Goal: Communication & Community: Answer question/provide support

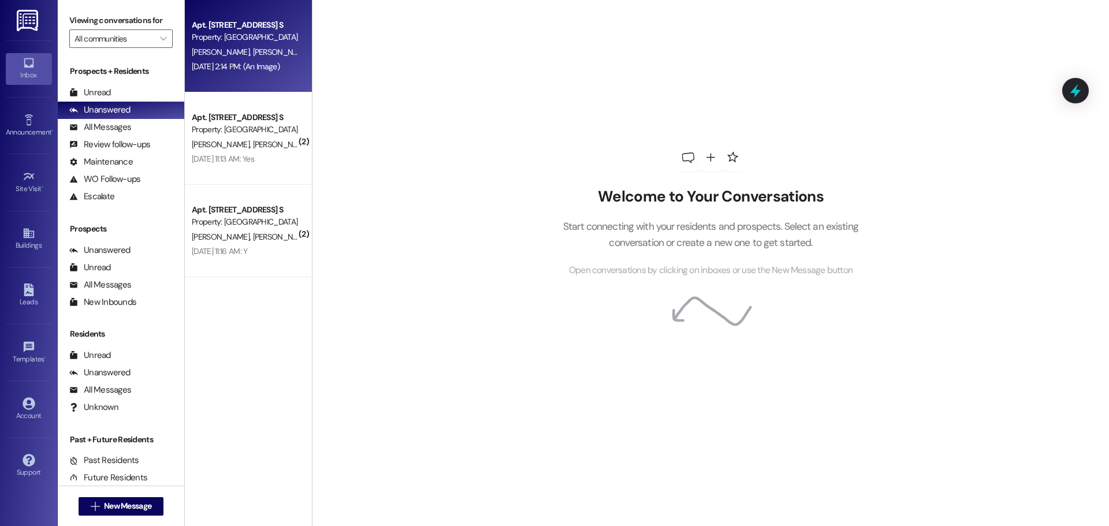
click at [252, 36] on div "Property: [GEOGRAPHIC_DATA]" at bounding box center [245, 37] width 107 height 12
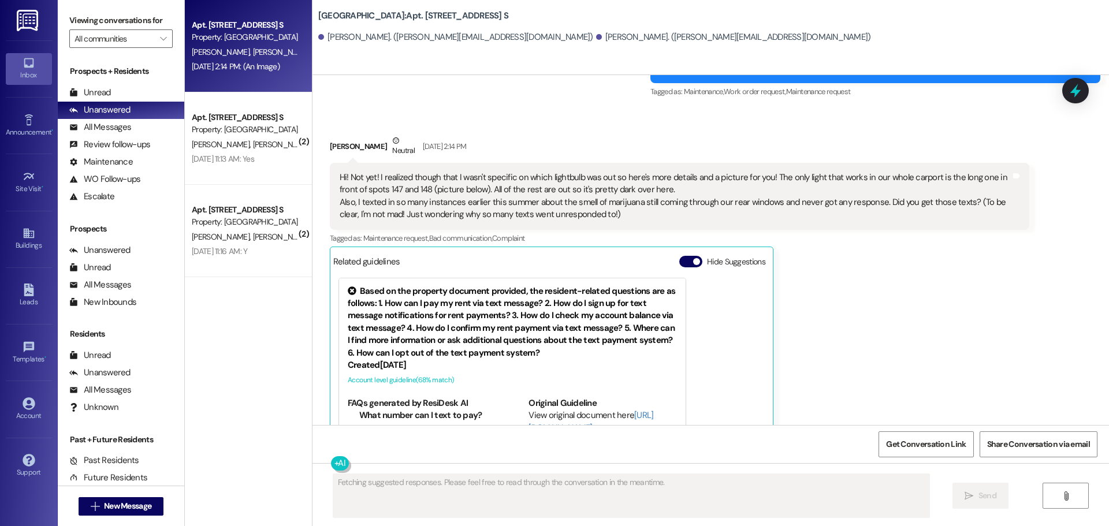
scroll to position [3273, 0]
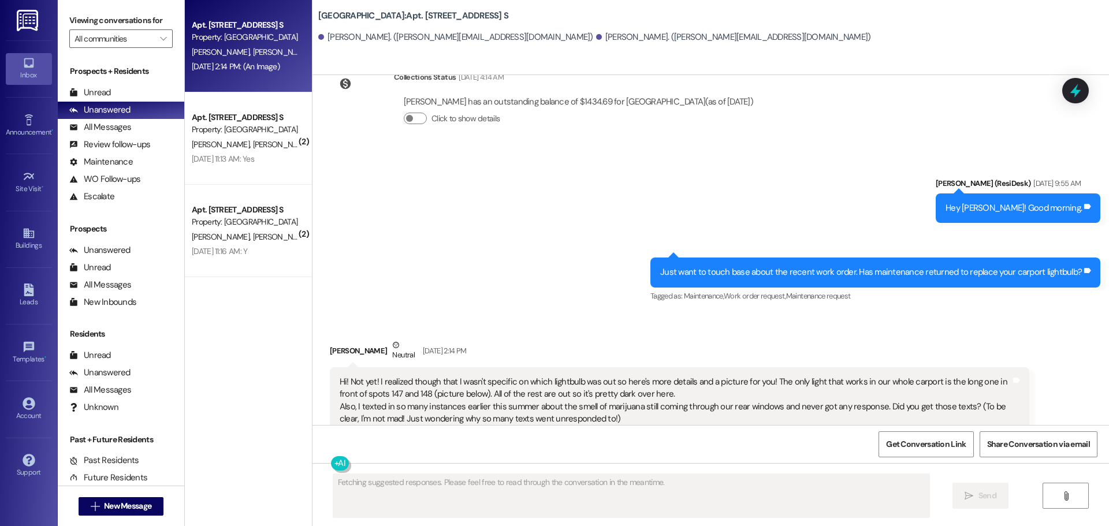
click at [403, 268] on div "Sent via SMS [PERSON_NAME] (ResiDesk) [DATE] 9:55 AM Hey [PERSON_NAME]! Good mo…" at bounding box center [711, 232] width 797 height 162
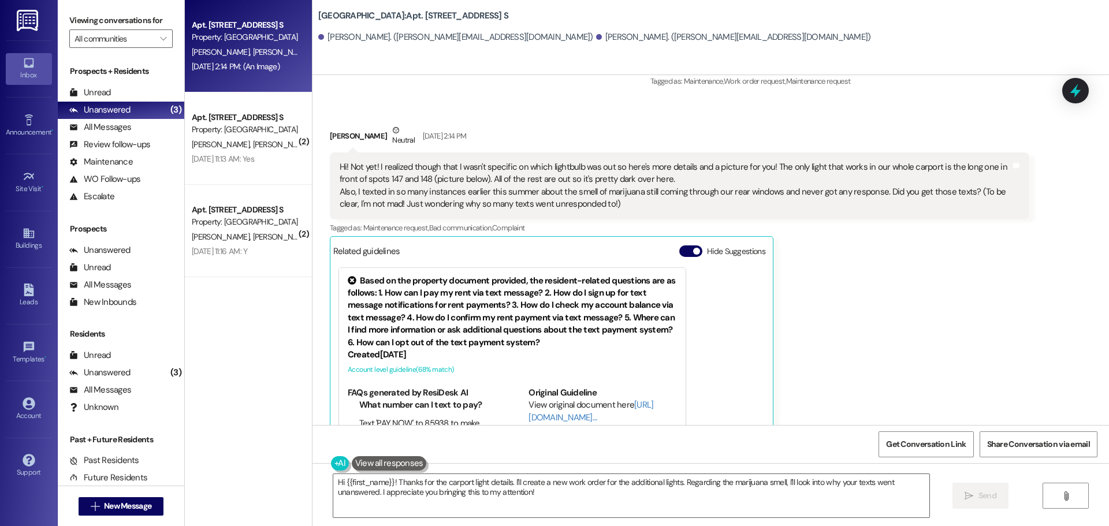
scroll to position [3850, 0]
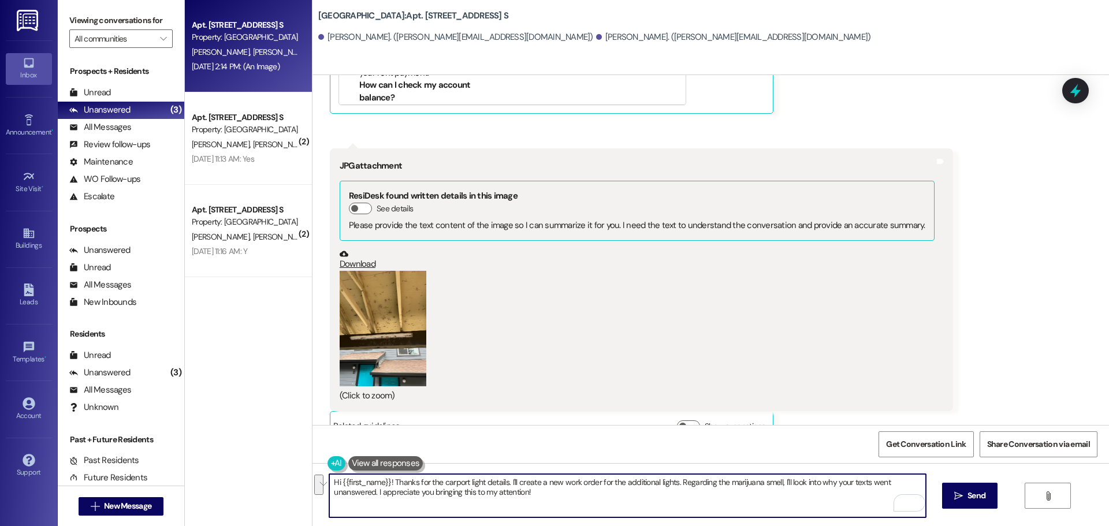
drag, startPoint x: 704, startPoint y: 496, endPoint x: 775, endPoint y: 481, distance: 72.7
click at [775, 481] on textarea "Hi {{first_name}}! Thanks for the carport light details. I'll create a new work…" at bounding box center [627, 495] width 596 height 43
click at [446, 495] on textarea "Hi {{first_name}}! Thanks for the carport light details. I'll create a new work…" at bounding box center [627, 495] width 596 height 43
click at [414, 497] on textarea "Hi {{first_name}}! Thanks for the carport light details. I'll create a new work…" at bounding box center [627, 495] width 596 height 43
click at [497, 492] on textarea "Hi {{first_name}}! Thanks for the carport light details. I'll create a new work…" at bounding box center [627, 495] width 596 height 43
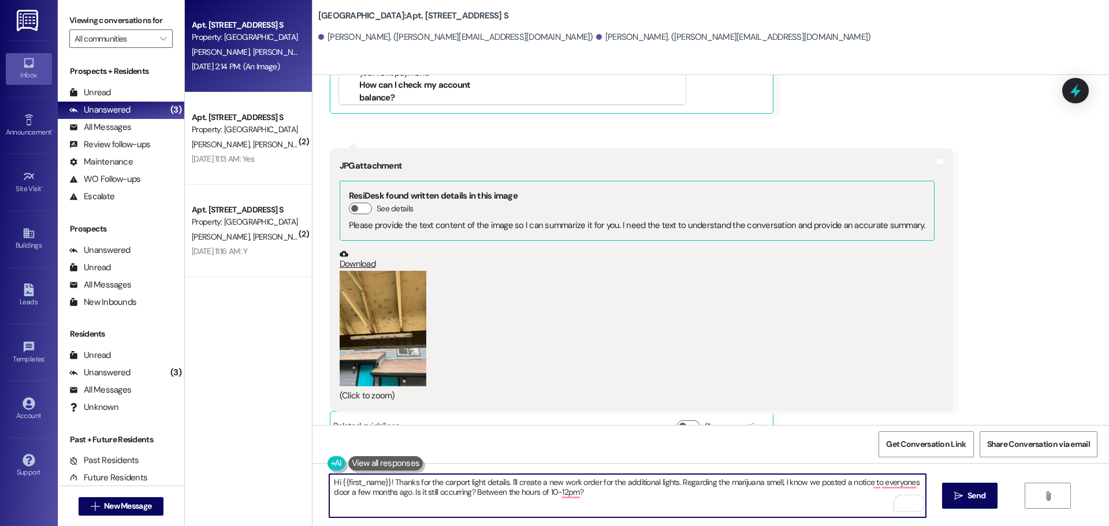
click at [893, 486] on textarea "Hi {{first_name}}! Thanks for the carport light details. I'll create a new work…" at bounding box center [627, 495] width 596 height 43
click at [871, 479] on textarea "Hi {{first_name}}! Thanks for the carport light details. I'll create a new work…" at bounding box center [627, 495] width 596 height 43
click at [788, 486] on textarea "Hi {{first_name}}! Thanks for the carport light details. I'll create a new work…" at bounding box center [627, 495] width 596 height 43
click at [787, 492] on textarea "Hi {{first_name}}! Thanks for the carport light details. I'll create a new work…" at bounding box center [627, 495] width 596 height 43
drag, startPoint x: 672, startPoint y: 482, endPoint x: 504, endPoint y: 471, distance: 169.0
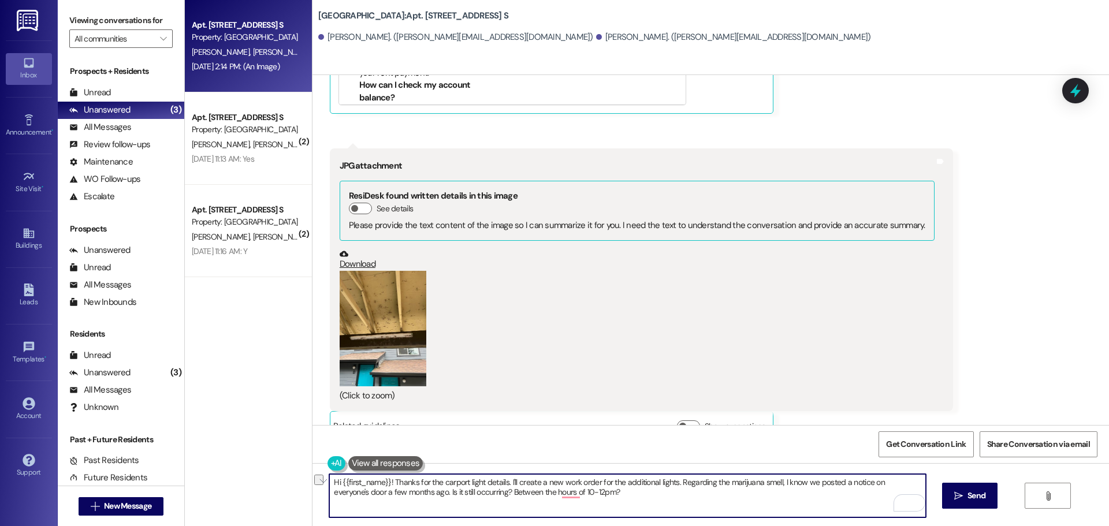
click at [504, 471] on div "Hi {{first_name}}! Thanks for the carport light details. I'll create a new work…" at bounding box center [711, 506] width 797 height 87
click at [386, 302] on button "Zoom image" at bounding box center [383, 329] width 87 height 116
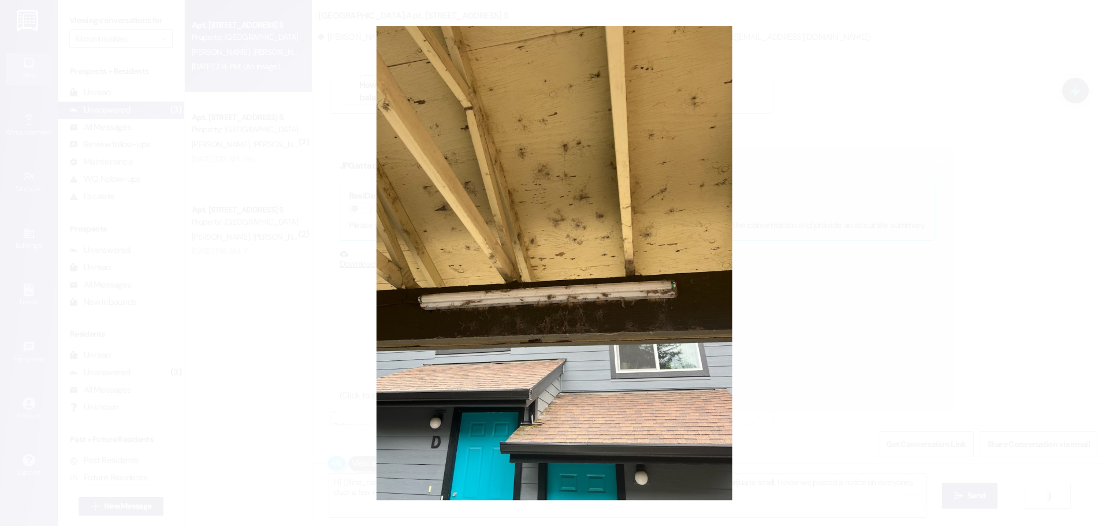
click at [307, 311] on button "Unzoom image" at bounding box center [554, 263] width 1109 height 526
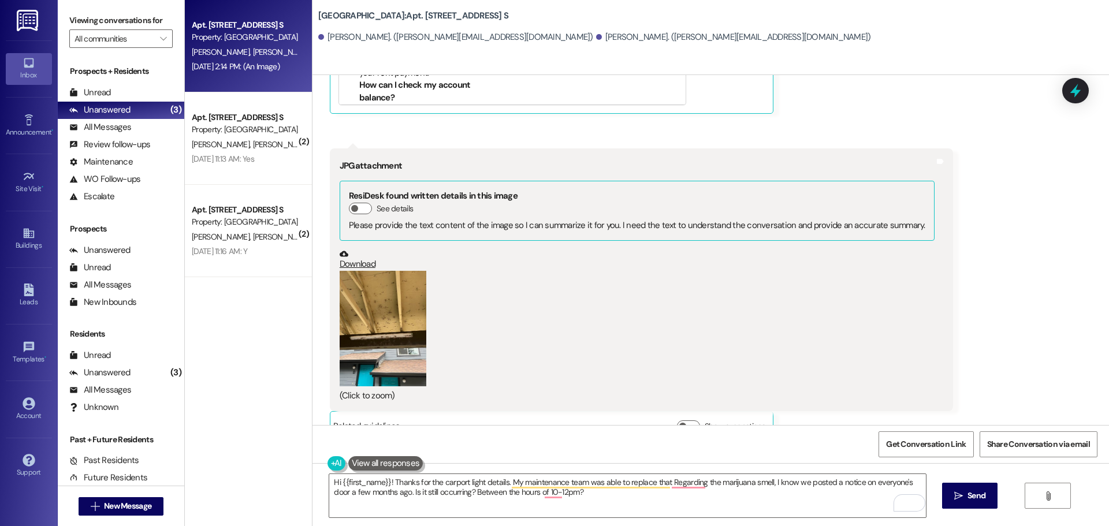
click at [362, 303] on button "Zoom image" at bounding box center [383, 329] width 87 height 116
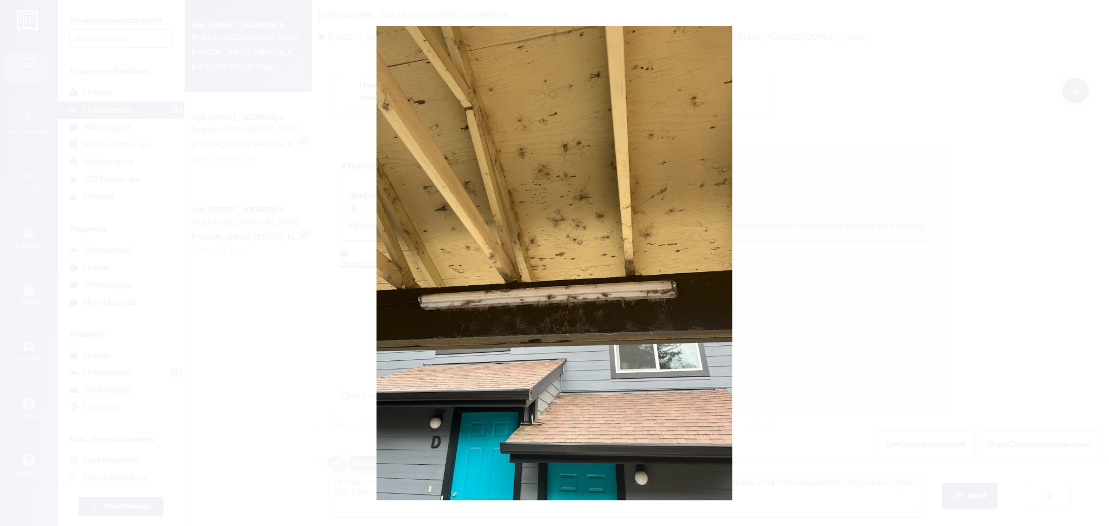
click at [781, 220] on button "Unzoom image" at bounding box center [554, 263] width 1109 height 526
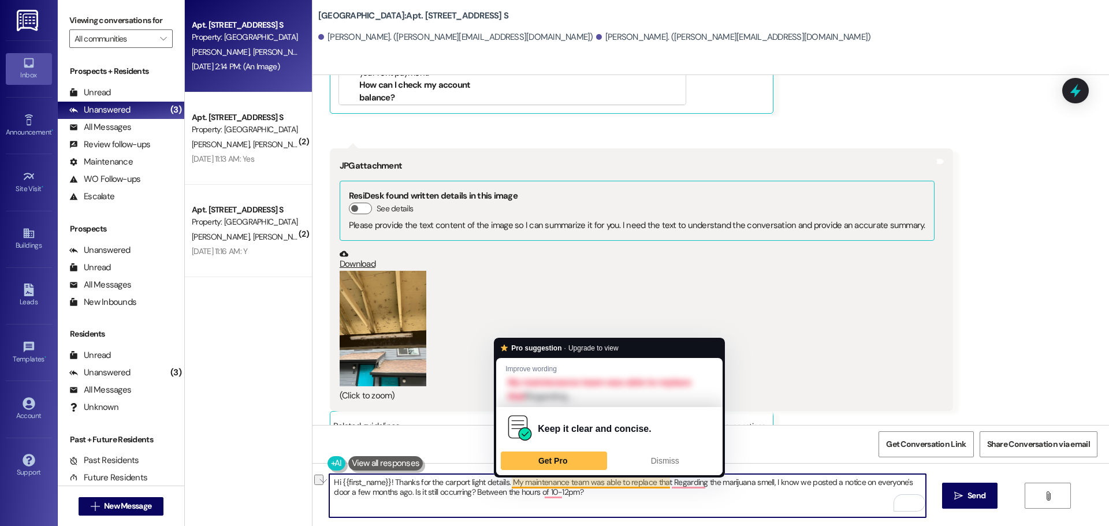
drag, startPoint x: 661, startPoint y: 483, endPoint x: 507, endPoint y: 481, distance: 154.8
click at [507, 481] on textarea "Hi {{first_name}}! Thanks for the carport light details. My maintenance team wa…" at bounding box center [627, 495] width 596 height 43
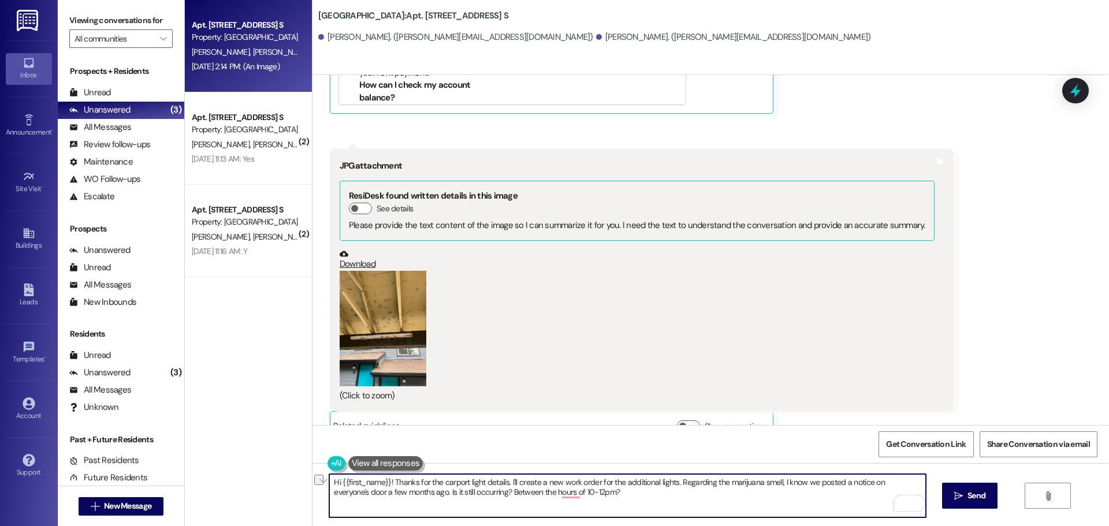
click at [615, 495] on textarea "Hi {{first_name}}! Thanks for the carport light details. I'll create a new work…" at bounding box center [627, 495] width 596 height 43
click at [734, 443] on div "Get Conversation Link Share Conversation via email" at bounding box center [711, 444] width 797 height 38
click at [570, 492] on textarea "Hi {{first_name}}! Thanks for the carport light details. I'll create a new work…" at bounding box center [627, 495] width 596 height 43
type textarea "Hi {{first_name}}! Thanks for the carport light details. I'll create a new work…"
click at [972, 496] on span "Send" at bounding box center [977, 496] width 18 height 12
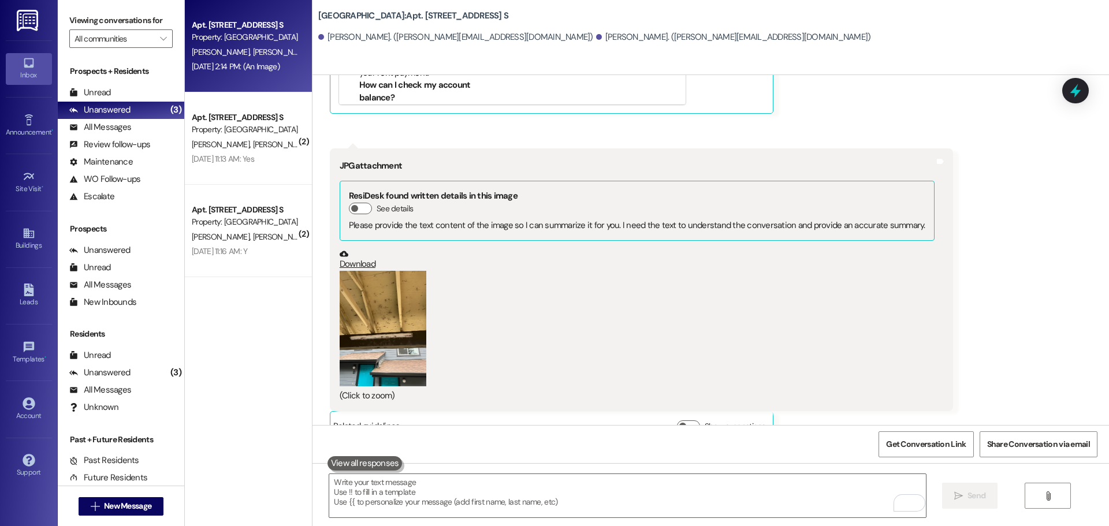
click at [1013, 126] on div "Received via SMS [PERSON_NAME] Neutral [DATE] 2:14 PM Hi! Not yet! I realized t…" at bounding box center [711, 92] width 797 height 714
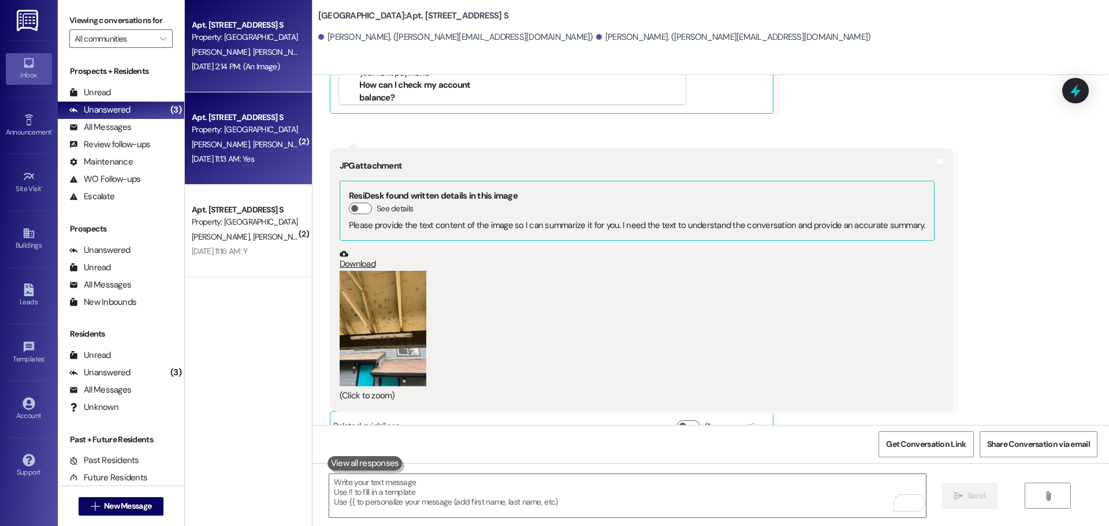
click at [273, 107] on div "Apt. [STREET_ADDRESS] S Property: [GEOGRAPHIC_DATA] [PERSON_NAME] [PERSON_NAME]…" at bounding box center [248, 138] width 127 height 92
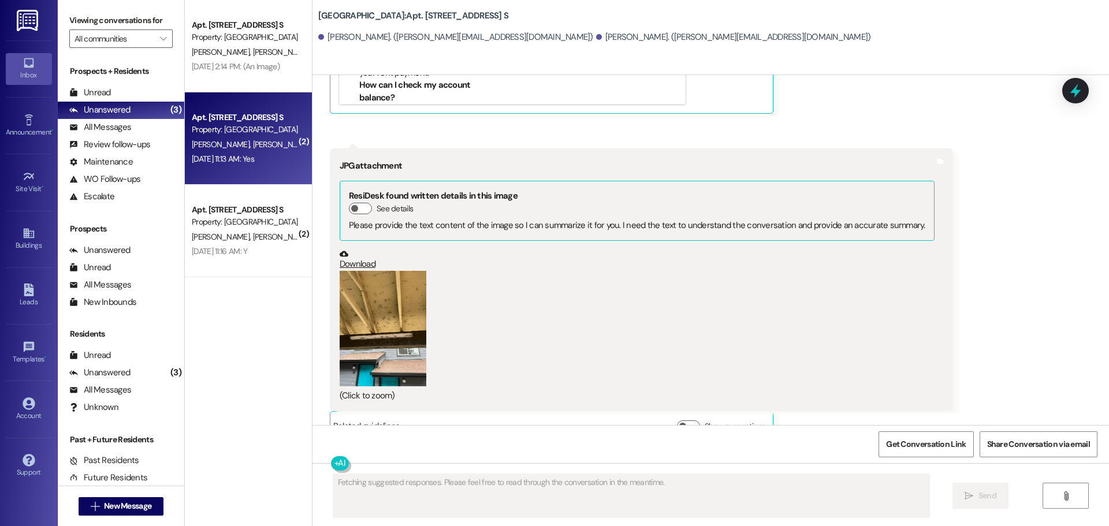
scroll to position [1855, 0]
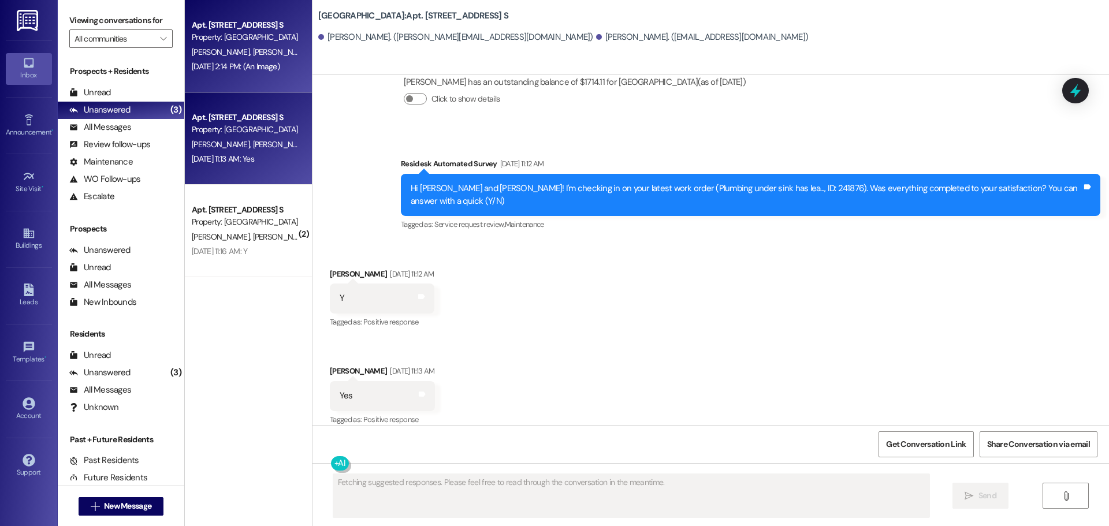
click at [273, 60] on div "[DATE] 2:14 PM: (An Image) [DATE] 2:14 PM: (An Image)" at bounding box center [245, 67] width 109 height 14
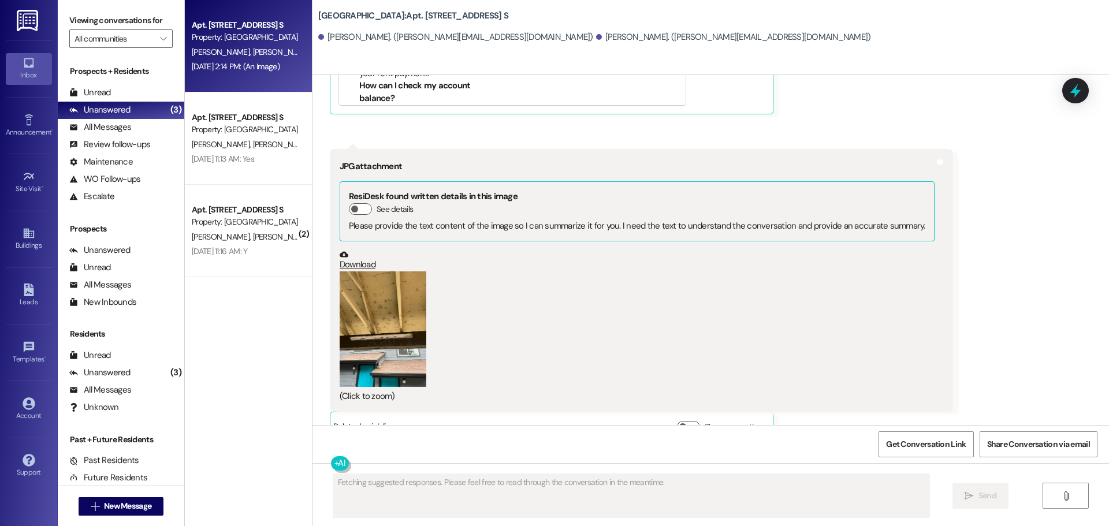
scroll to position [3850, 0]
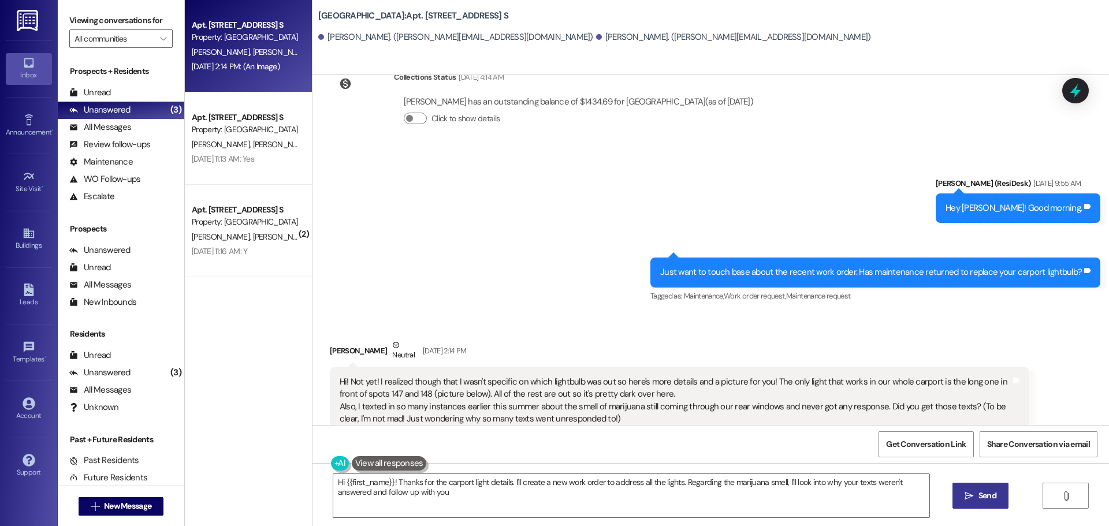
type textarea "Hi {{first_name}}! Thanks for the carport light details. I'll create a new work…"
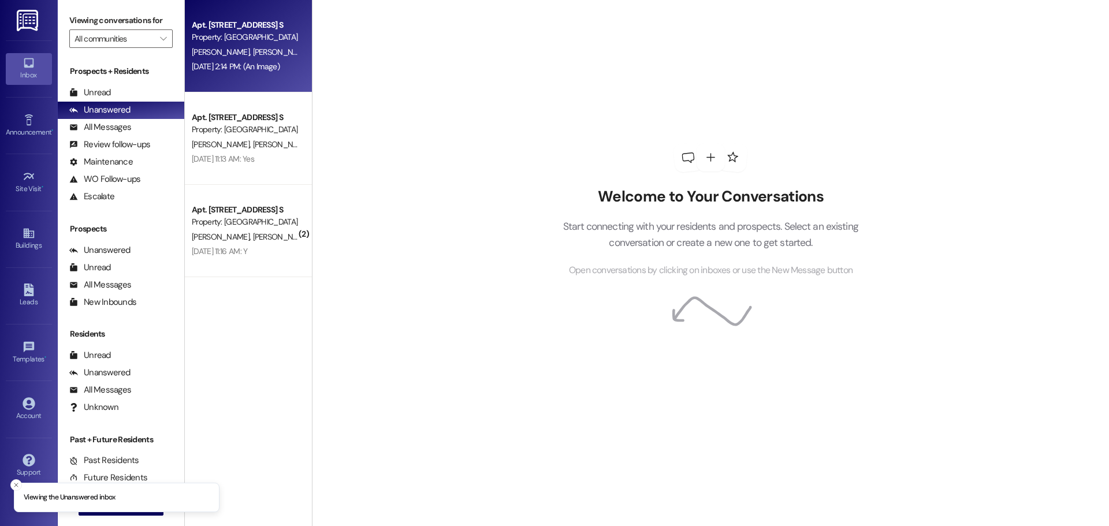
click at [222, 28] on div "Apt. [STREET_ADDRESS] S" at bounding box center [245, 25] width 107 height 12
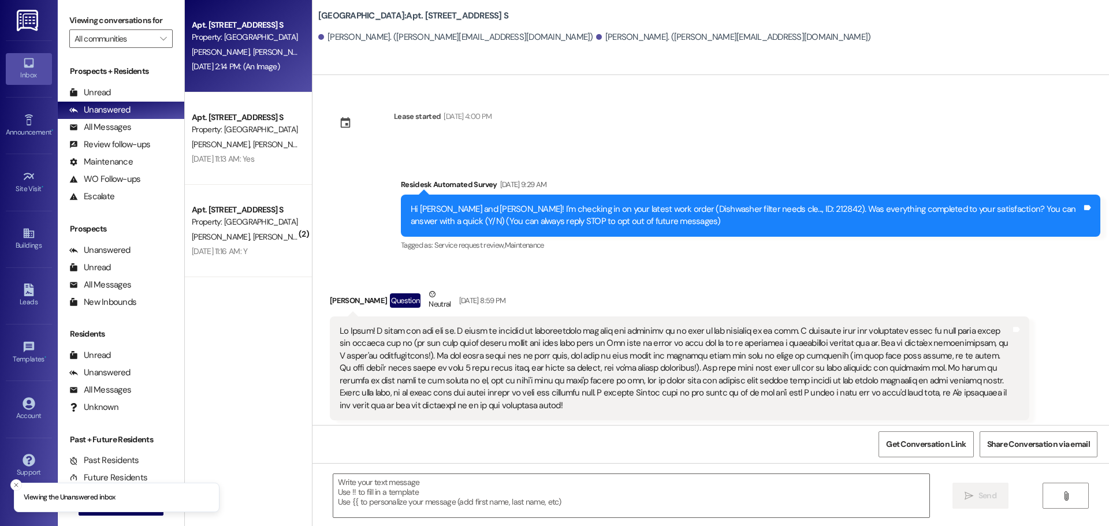
scroll to position [3850, 0]
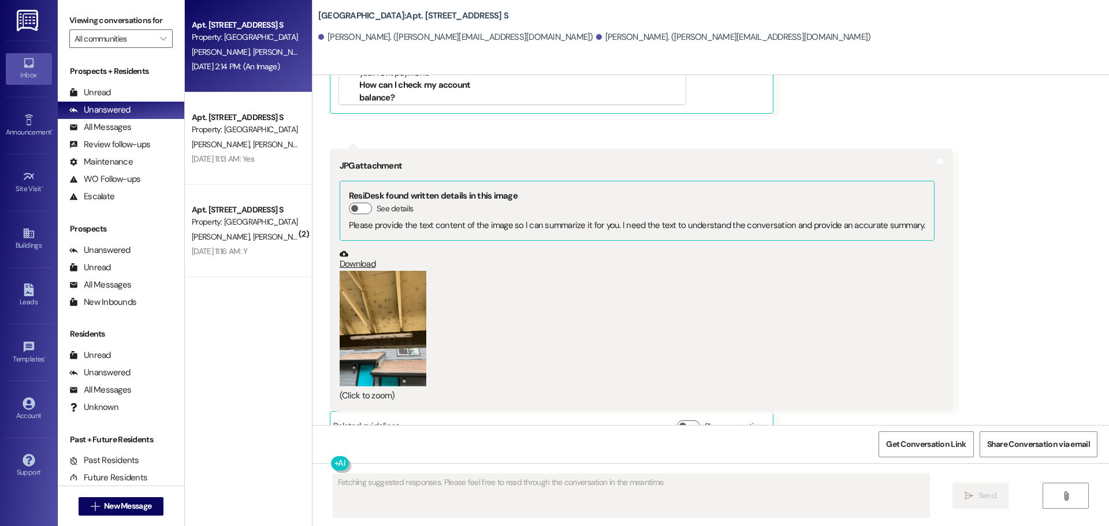
click at [966, 172] on div "Received via SMS [PERSON_NAME] Neutral [DATE] 2:14 PM Hi! Not yet! I realized t…" at bounding box center [711, 92] width 797 height 714
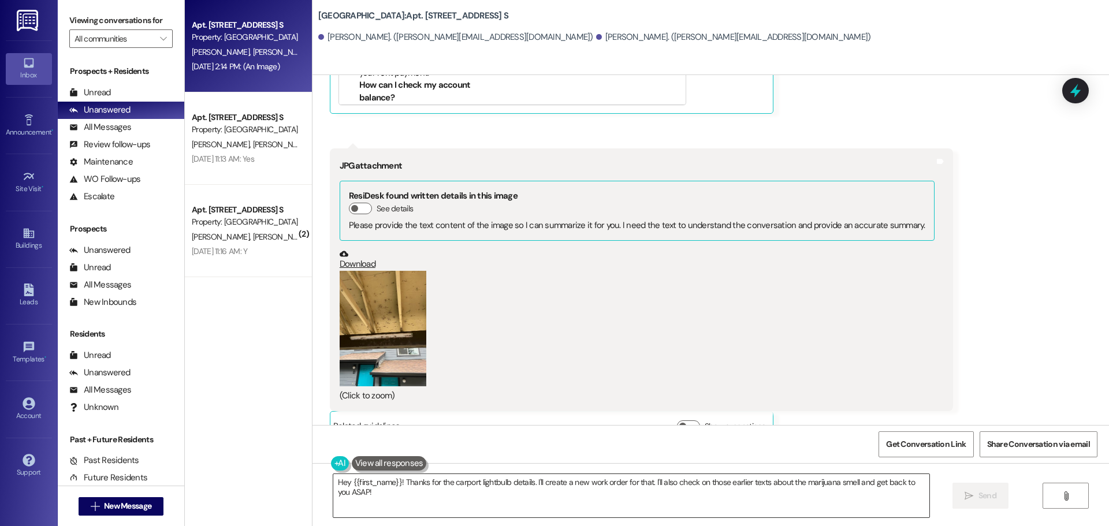
click at [891, 488] on textarea "Hey {{first_name}}! Thanks for the carport lightbulb details. I'll create a new…" at bounding box center [631, 495] width 596 height 43
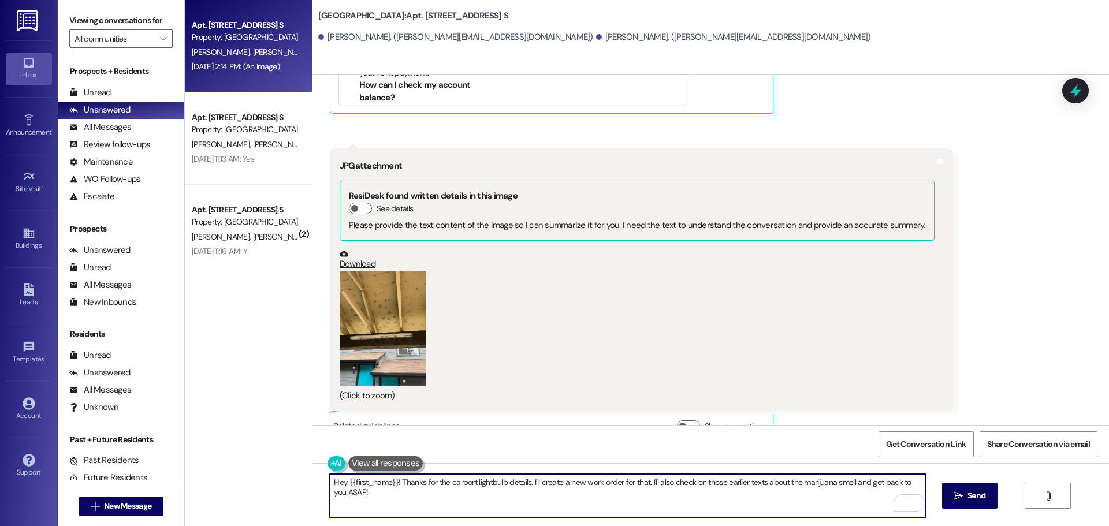
drag, startPoint x: 674, startPoint y: 502, endPoint x: 373, endPoint y: 499, distance: 301.0
click at [373, 499] on textarea "Hey {{first_name}}! Thanks for the carport lightbulb details. I'll create a new…" at bounding box center [627, 495] width 596 height 43
drag, startPoint x: 373, startPoint y: 499, endPoint x: 641, endPoint y: 481, distance: 269.2
click at [641, 481] on textarea "Hey {{first_name}}! Thanks for the carport lightbulb details. I'll create a new…" at bounding box center [627, 495] width 596 height 43
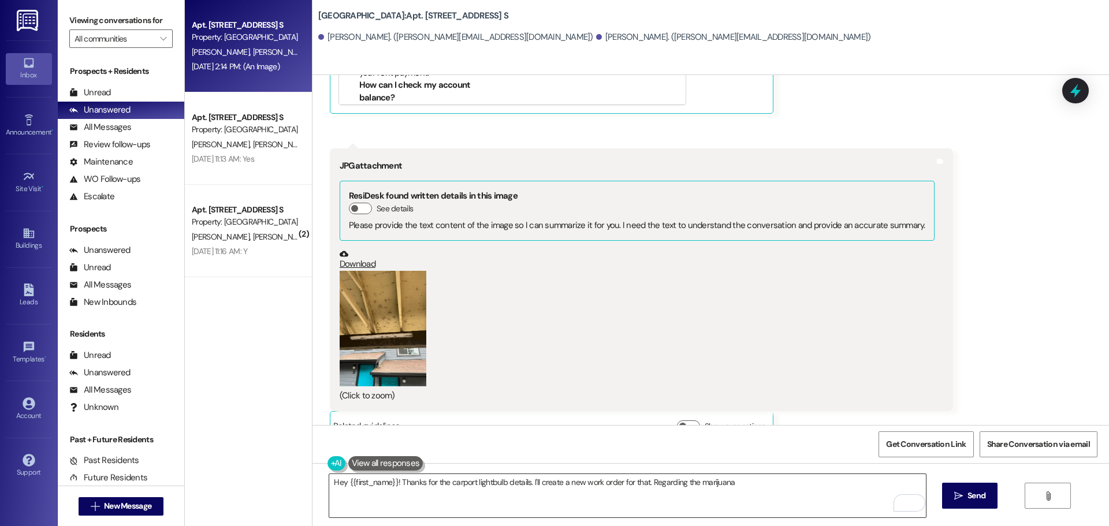
click at [793, 506] on textarea "Hey {{first_name}}! Thanks for the carport lightbulb details. I'll create a new…" at bounding box center [627, 495] width 596 height 43
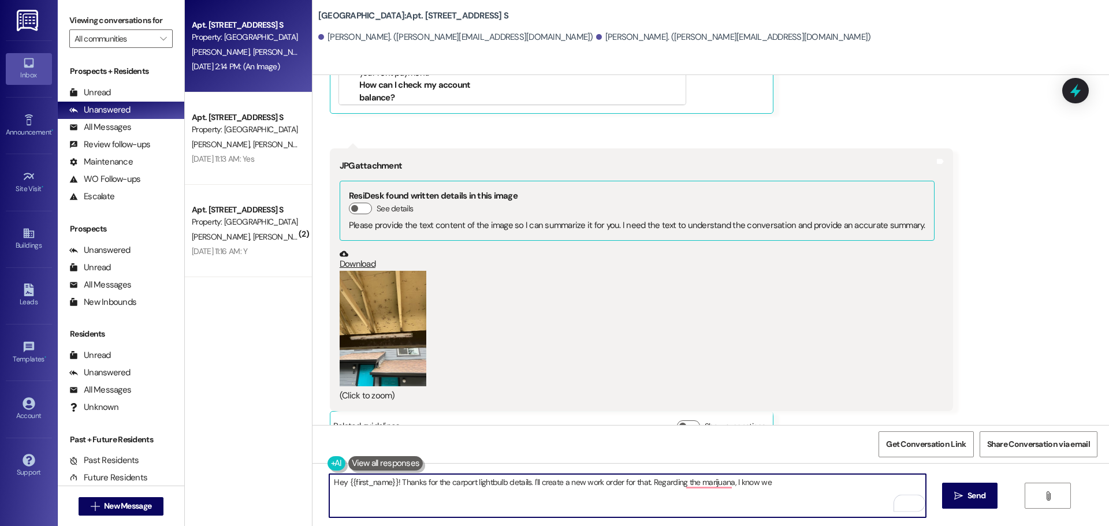
click at [700, 490] on textarea "Hey {{first_name}}! Thanks for the carport lightbulb details. I'll create a new…" at bounding box center [627, 495] width 596 height 43
click at [704, 481] on textarea "Hey {{first_name}}! Thanks for the carport lightbulb details. I'll create a new…" at bounding box center [627, 495] width 596 height 43
click at [723, 484] on textarea "Hey {{first_name}}! Thanks for the carport lightbulb details. I'll create a new…" at bounding box center [627, 495] width 596 height 43
click at [790, 480] on textarea "Hey {{first_name}}! Thanks for the carport lightbulb details. I'll create a new…" at bounding box center [627, 495] width 596 height 43
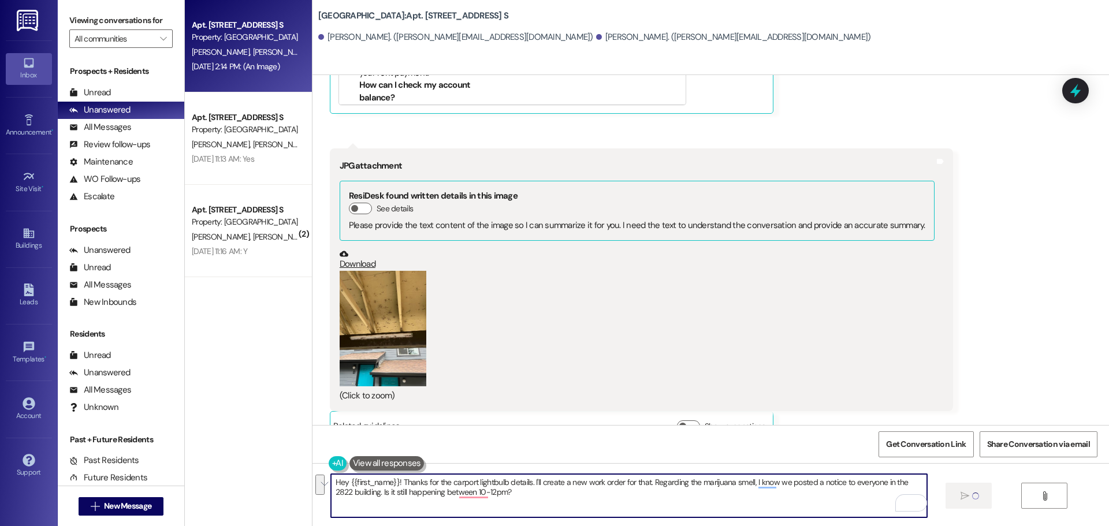
drag, startPoint x: 507, startPoint y: 502, endPoint x: 295, endPoint y: 469, distance: 214.7
click at [295, 469] on div "Apt. 2822C, 2844 River Rd. S Property: Forest Ridge S. Friesen J. Friesen Sep 0…" at bounding box center [647, 263] width 924 height 526
drag, startPoint x: 371, startPoint y: 474, endPoint x: 376, endPoint y: 487, distance: 13.7
type textarea "Hey {{first_name}}! Thanks for the carport lightbulb details. I'll create a new…"
click at [1043, 263] on div "Received via SMS [PERSON_NAME] Neutral [DATE] 2:14 PM Hi! Not yet! I realized t…" at bounding box center [711, 92] width 797 height 714
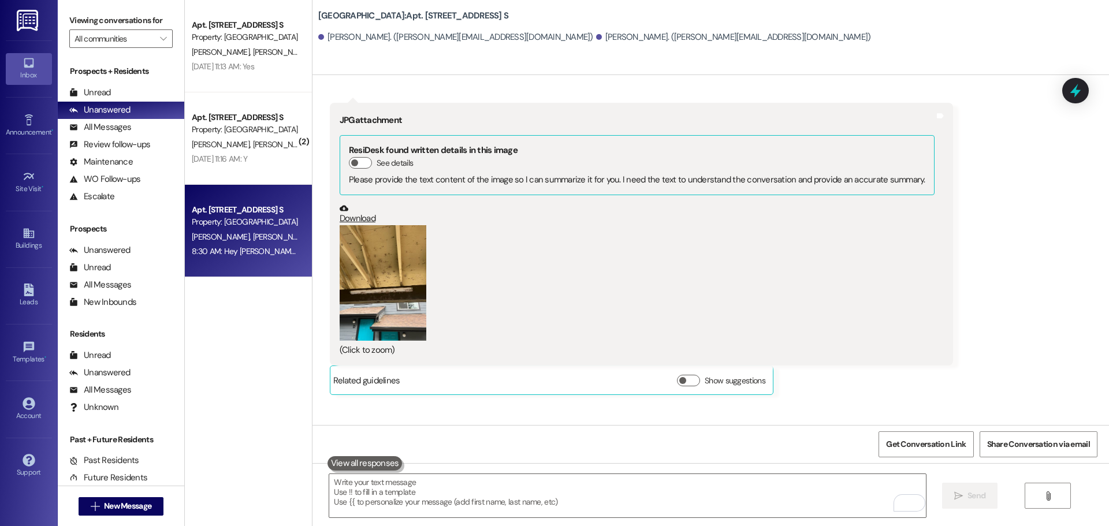
scroll to position [3943, 0]
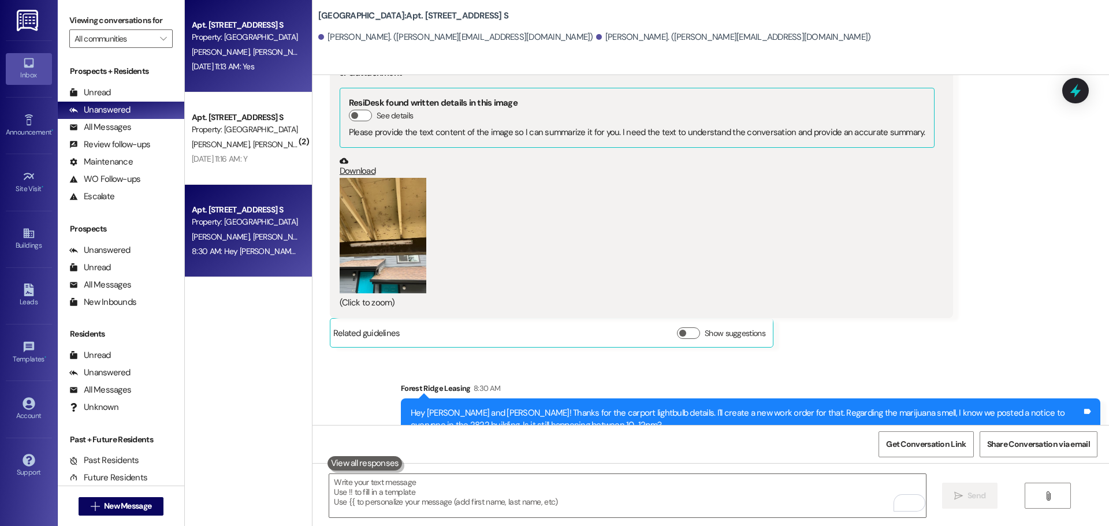
click at [284, 54] on div "M. Clark C. Jennings" at bounding box center [245, 52] width 109 height 14
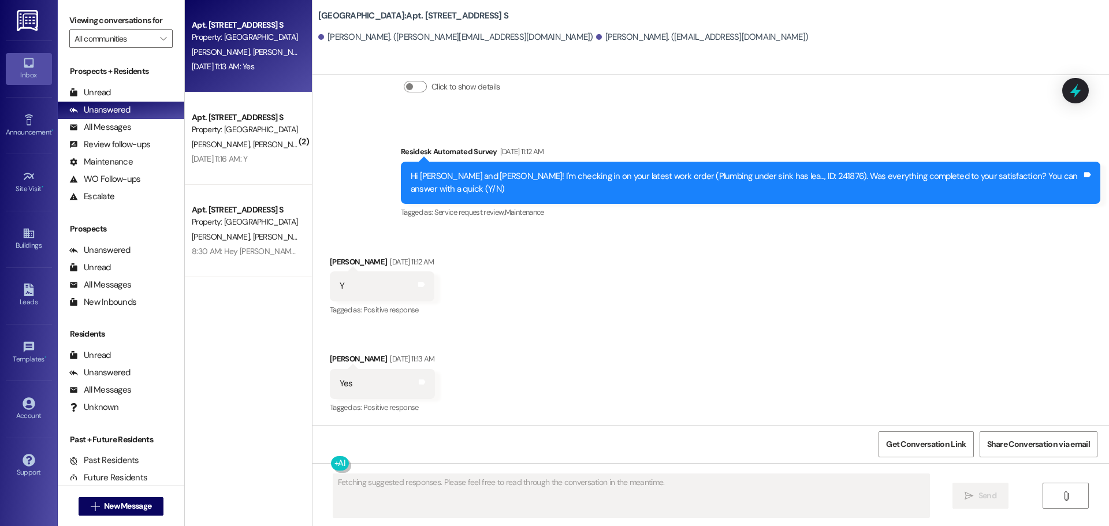
scroll to position [1855, 0]
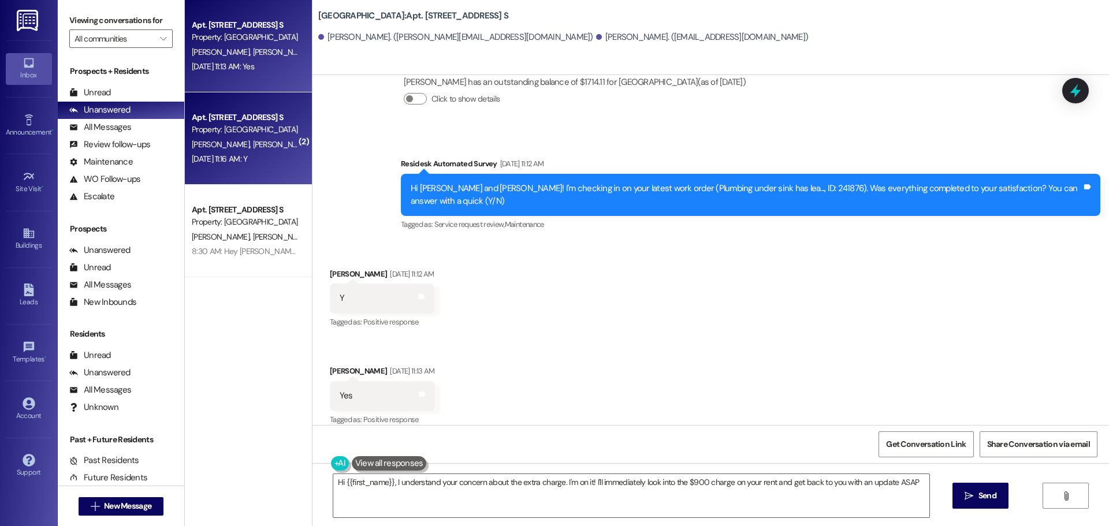
type textarea "Hi {{first_name}}, I understand your concern about the extra charge. I'm on it!…"
click at [265, 118] on div "Apt. [STREET_ADDRESS] S" at bounding box center [245, 117] width 107 height 12
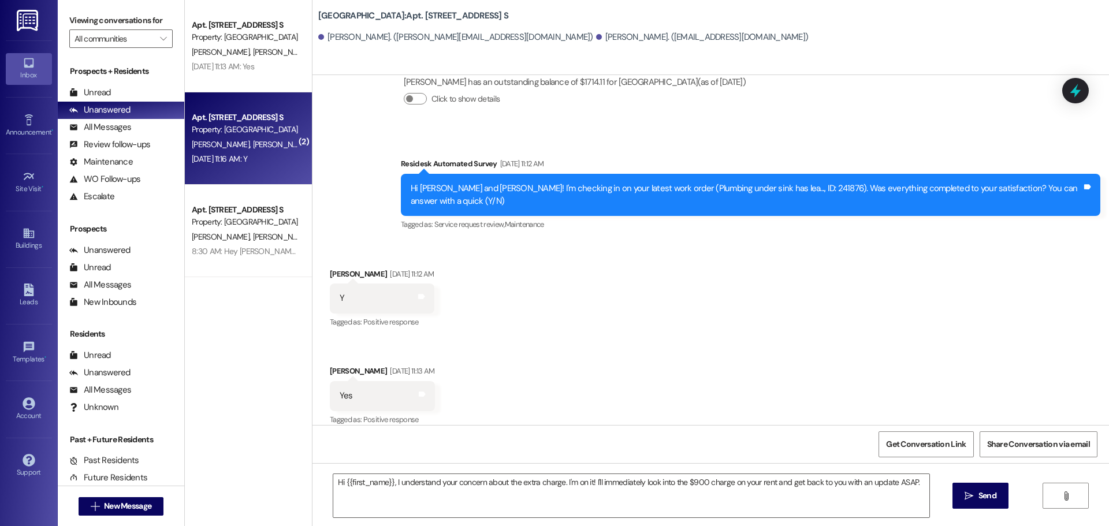
type textarea "Fetching suggested responses. Please feel free to read through the conversation…"
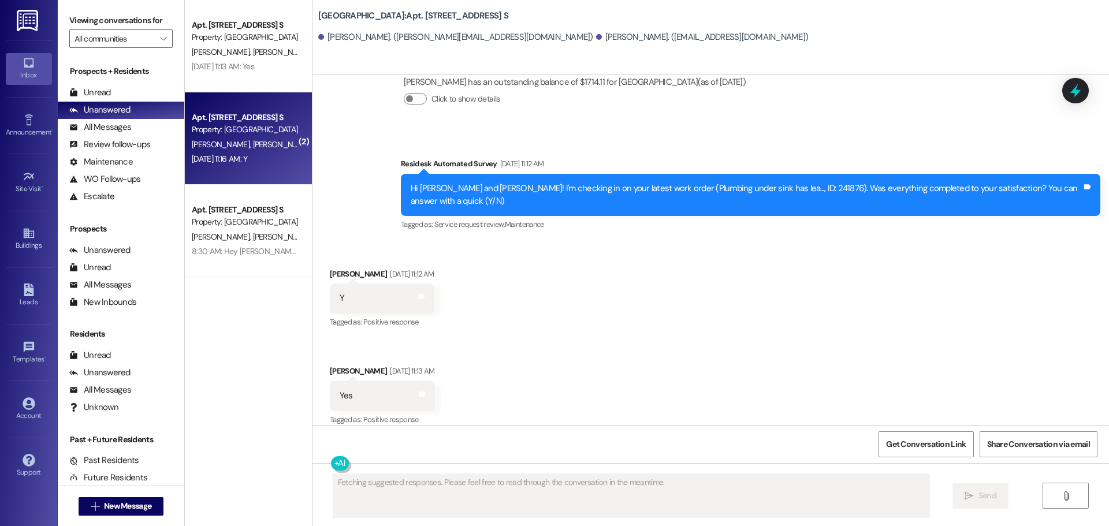
scroll to position [33, 0]
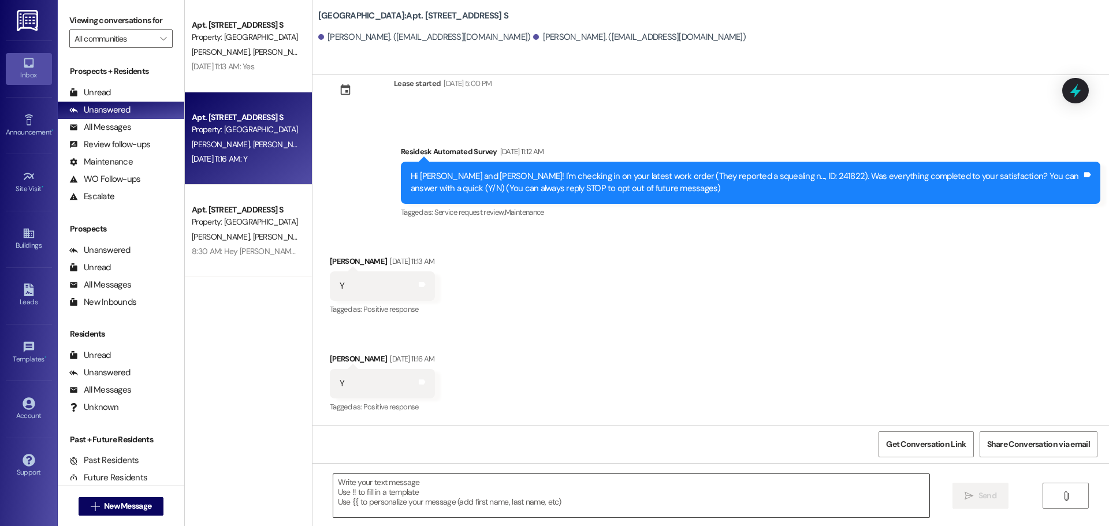
click at [402, 504] on textarea at bounding box center [631, 495] width 596 height 43
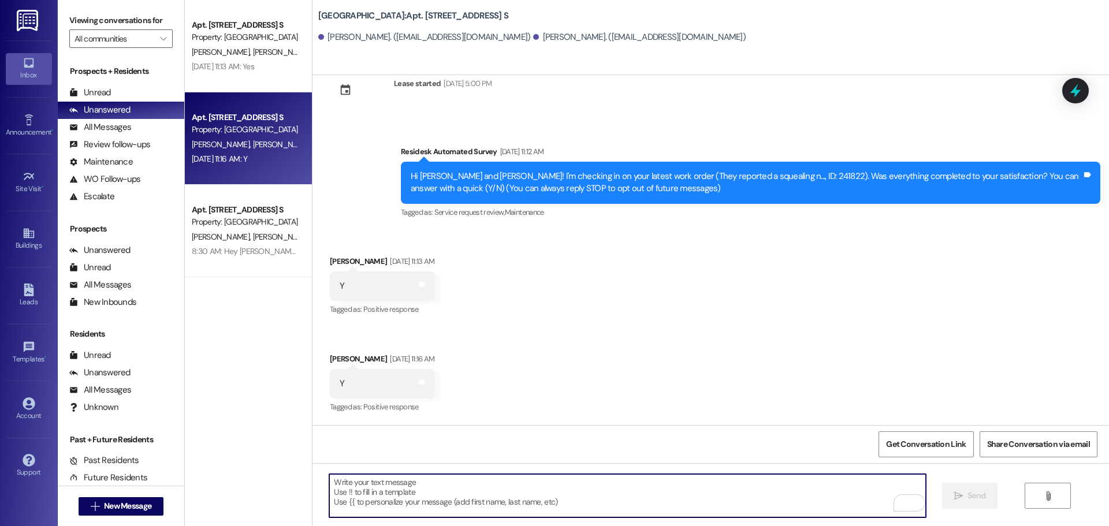
click at [486, 495] on textarea "To enrich screen reader interactions, please activate Accessibility in Grammarl…" at bounding box center [627, 495] width 596 height 43
click at [598, 452] on div "Get Conversation Link Share Conversation via email" at bounding box center [711, 444] width 797 height 38
click at [707, 487] on textarea "To enrich screen reader interactions, please activate Accessibility in Grammarl…" at bounding box center [627, 495] width 596 height 43
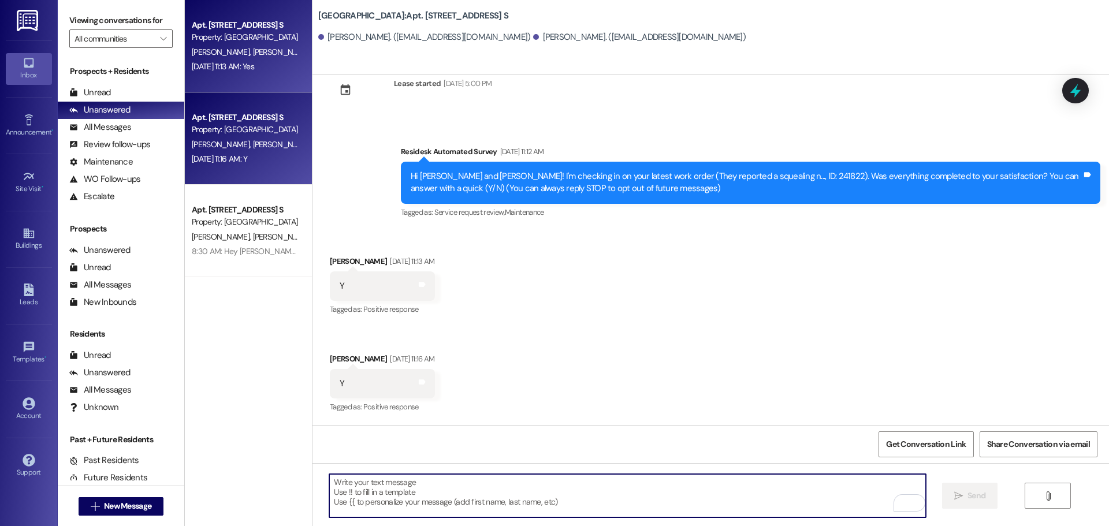
click at [252, 54] on span "[PERSON_NAME]" at bounding box center [281, 52] width 58 height 10
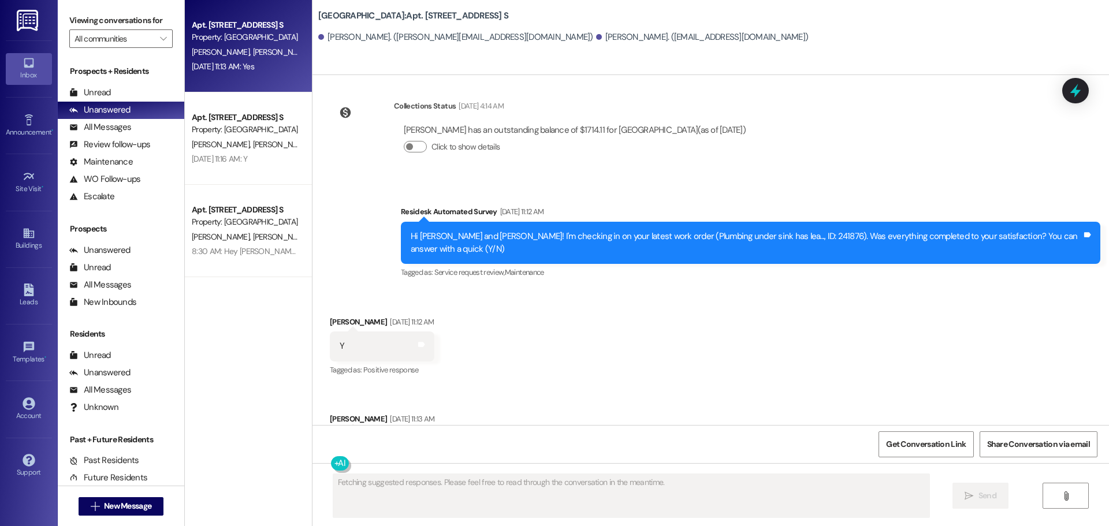
scroll to position [1854, 0]
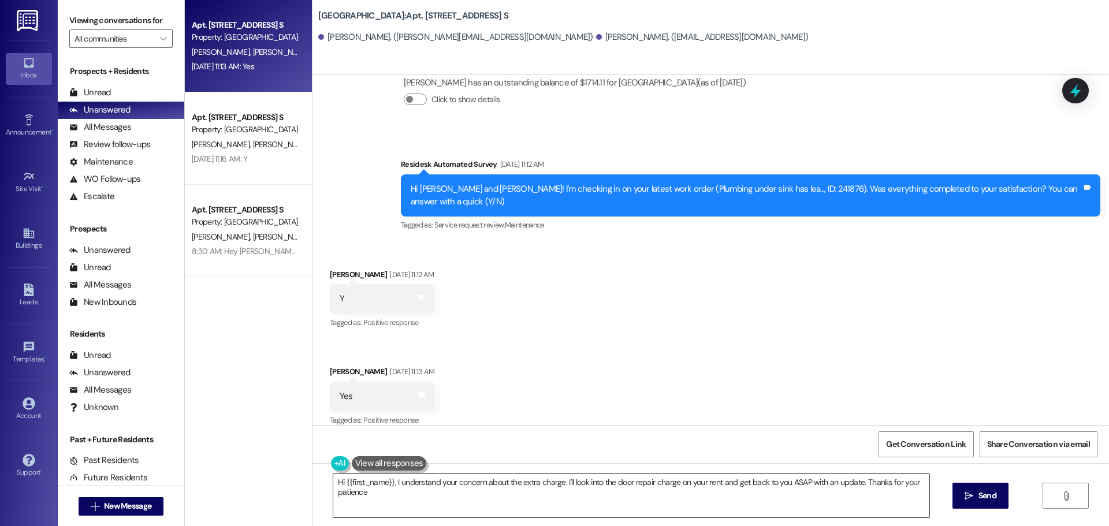
type textarea "Hi {{first_name}}, I understand your concern about the extra charge. I'll look …"
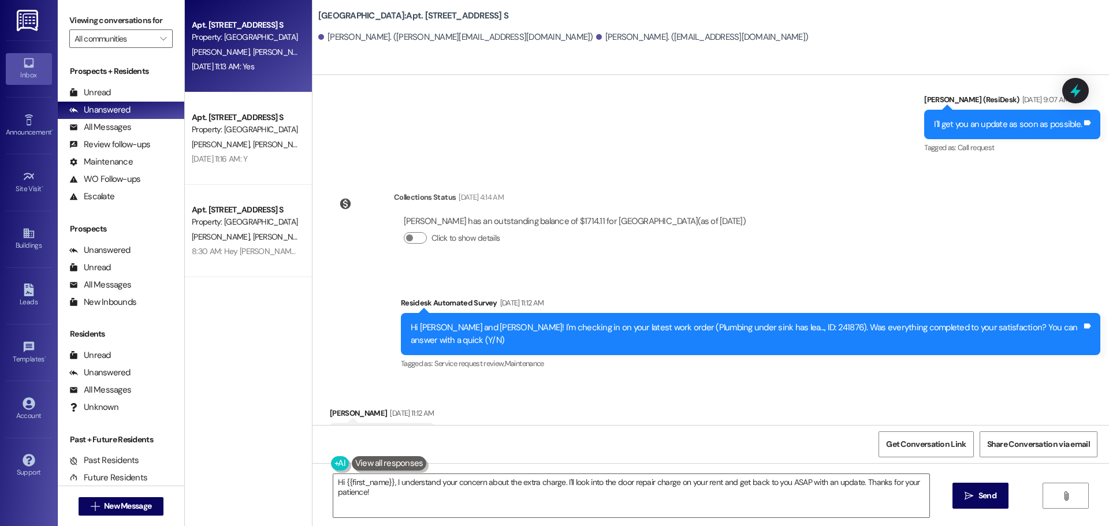
scroll to position [1855, 0]
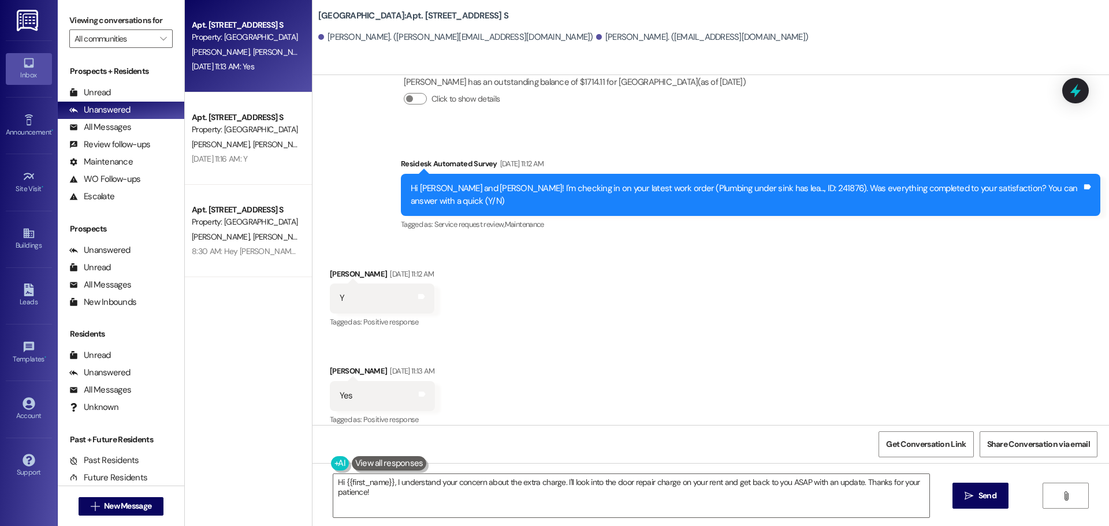
click at [605, 424] on div "Received via SMS Colby Jennings Sep 03, 2025 at 11:12 AM Y Tags and notes Tagge…" at bounding box center [711, 339] width 797 height 195
click at [605, 419] on div "Received via SMS Colby Jennings Sep 03, 2025 at 11:12 AM Y Tags and notes Tagge…" at bounding box center [711, 339] width 797 height 195
click at [532, 430] on div "Get Conversation Link Share Conversation via email" at bounding box center [711, 444] width 797 height 38
click at [578, 419] on div "Received via SMS Colby Jennings Sep 03, 2025 at 11:12 AM Y Tags and notes Tagge…" at bounding box center [711, 339] width 797 height 195
click at [580, 420] on div "Received via SMS Colby Jennings Sep 03, 2025 at 11:12 AM Y Tags and notes Tagge…" at bounding box center [711, 339] width 797 height 195
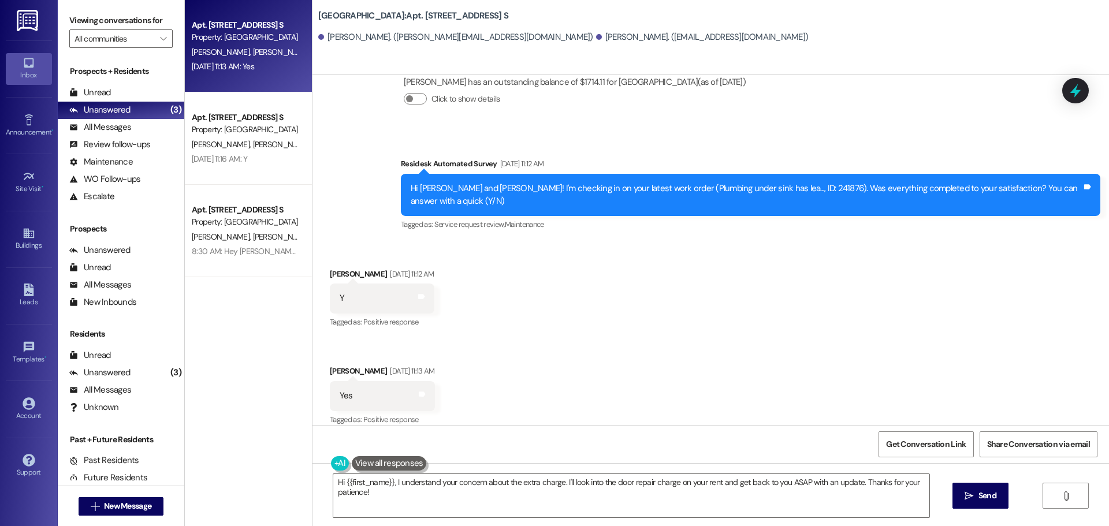
click at [582, 421] on div "Received via SMS Colby Jennings Sep 03, 2025 at 11:12 AM Y Tags and notes Tagge…" at bounding box center [711, 339] width 797 height 195
click at [579, 425] on div "Lease started Jun 20, 2025 at 5:00 PM Survey, sent via SMS Residesk Automated S…" at bounding box center [711, 338] width 797 height 526
click at [581, 421] on div "Received via SMS Colby Jennings Sep 03, 2025 at 11:12 AM Y Tags and notes Tagge…" at bounding box center [711, 339] width 797 height 195
click at [591, 421] on div "Received via SMS Colby Jennings Sep 03, 2025 at 11:12 AM Y Tags and notes Tagge…" at bounding box center [711, 339] width 797 height 195
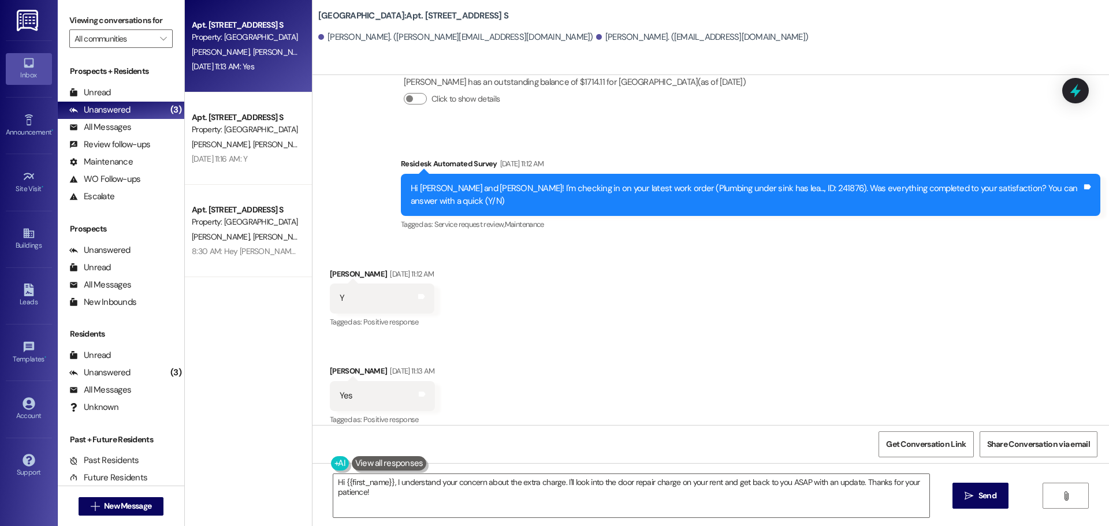
click at [659, 286] on div "Received via SMS Colby Jennings Sep 03, 2025 at 11:12 AM Y Tags and notes Tagge…" at bounding box center [711, 339] width 797 height 195
click at [512, 99] on div "Click to show details" at bounding box center [575, 99] width 342 height 12
click at [706, 157] on div "Survey, sent via SMS Residesk Automated Survey Sep 03, 2025 at 11:12 AM Hi Colb…" at bounding box center [750, 195] width 717 height 92
click at [356, 464] on button at bounding box center [389, 463] width 75 height 14
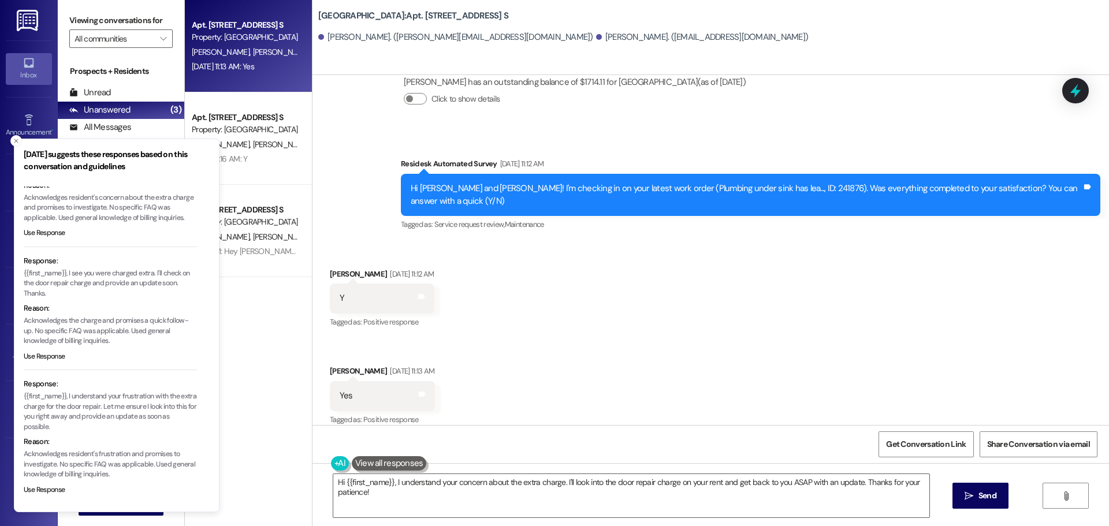
scroll to position [80, 0]
click at [144, 209] on p "Acknowledges resident's concern about the extra charge and promises to investig…" at bounding box center [110, 207] width 173 height 31
click at [344, 195] on div "Survey, sent via SMS Residesk Automated Survey Sep 03, 2025 at 11:12 AM Hi Colb…" at bounding box center [711, 187] width 797 height 110
click at [14, 142] on icon "Close toast" at bounding box center [16, 140] width 7 height 7
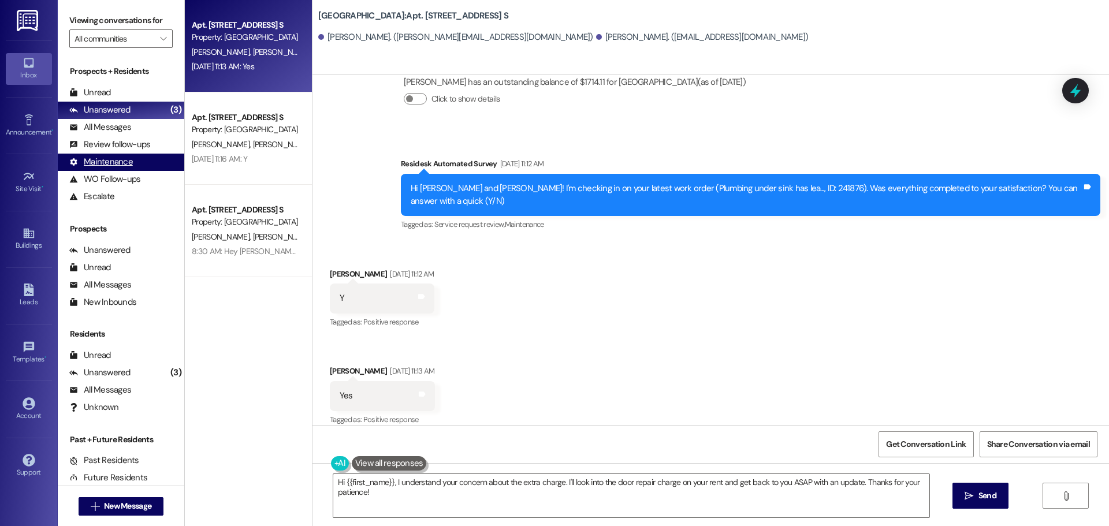
click at [96, 163] on div "Maintenance" at bounding box center [101, 162] width 64 height 12
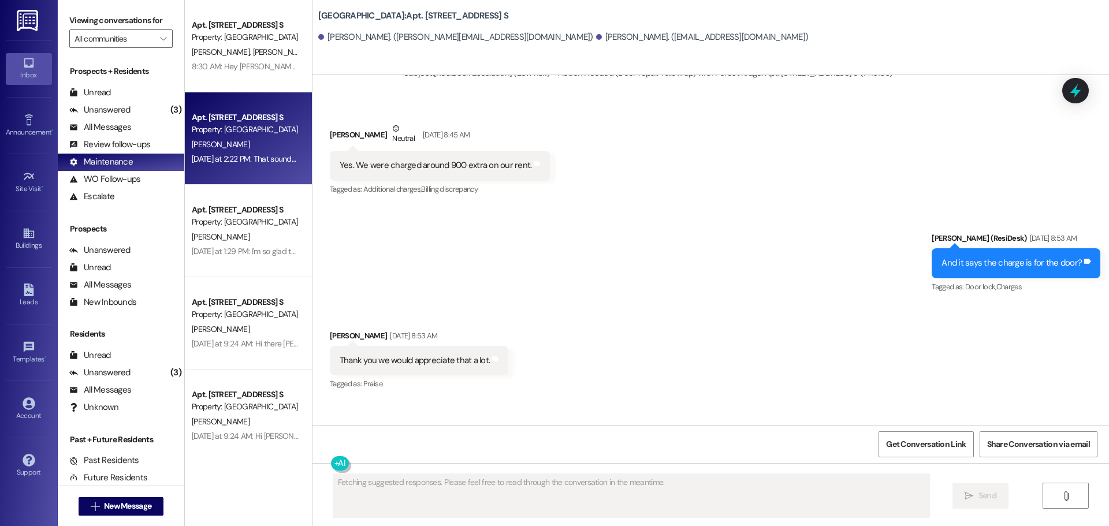
click at [257, 124] on div "Apt. 2824D, 2844 River Rd. S" at bounding box center [245, 117] width 107 height 12
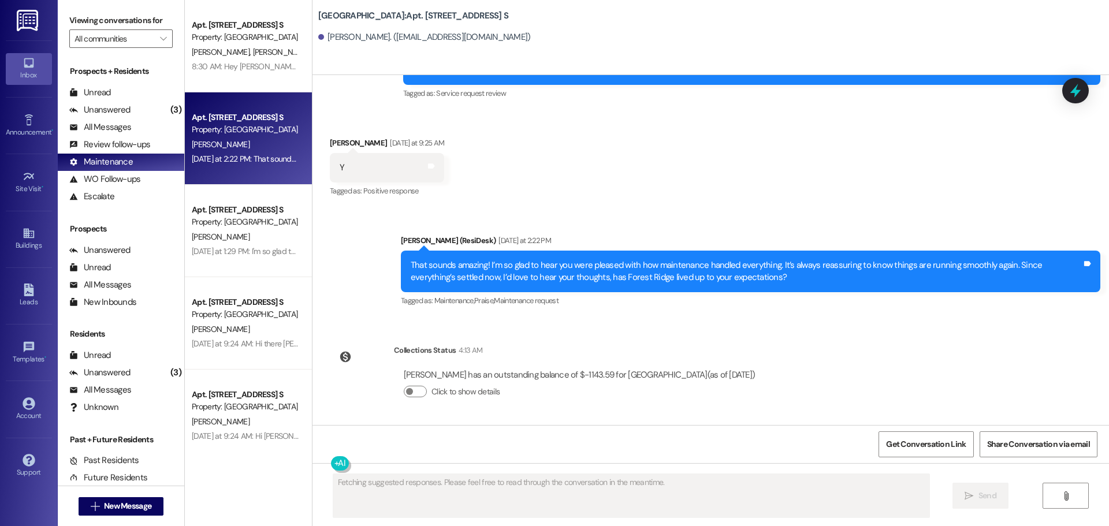
scroll to position [249, 0]
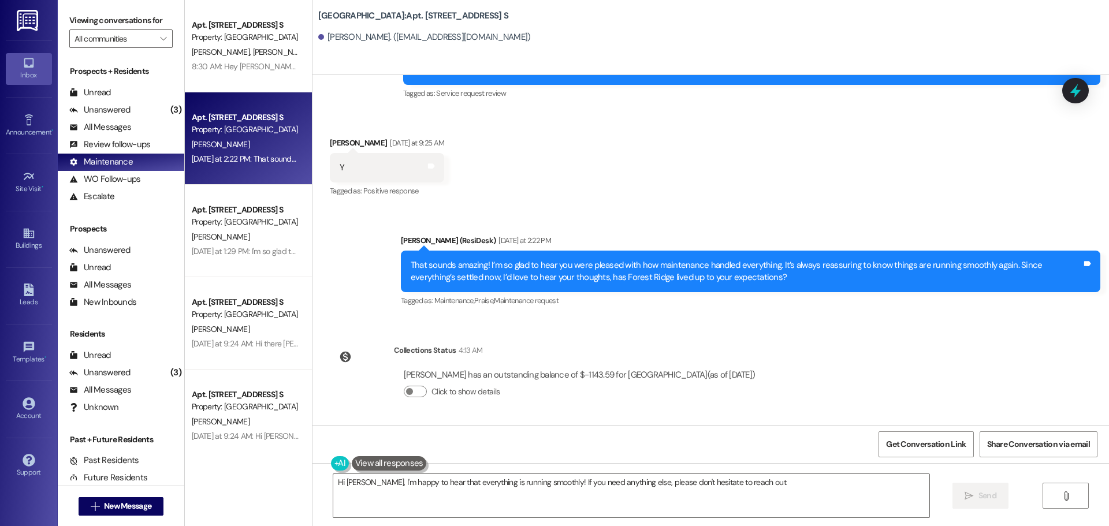
type textarea "Hi Vanessa, I'm happy to hear that everything is running smoothly! If you need …"
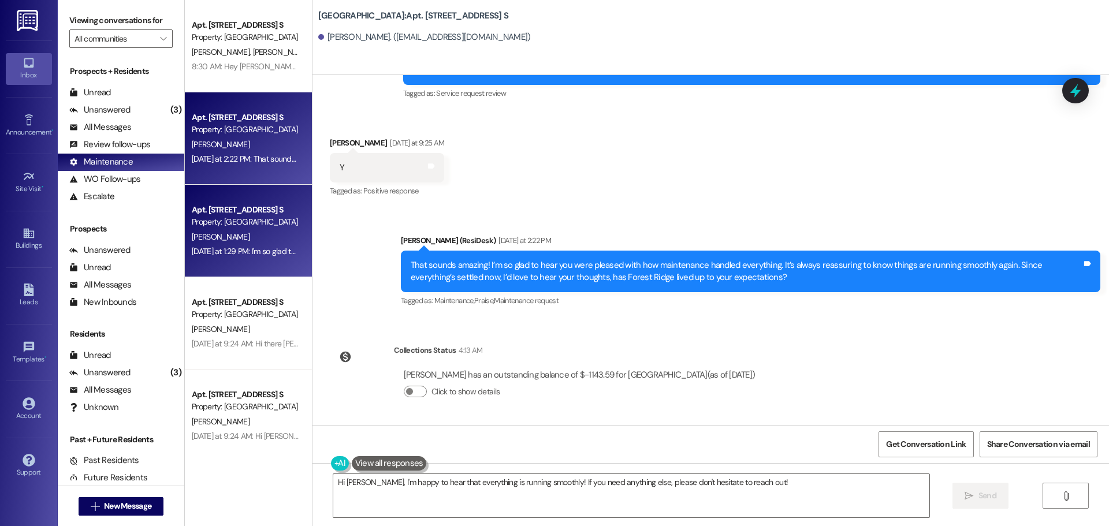
click at [253, 229] on div "Apt. 2822B, 2844 River Rd. S Property: Forest Ridge" at bounding box center [245, 216] width 109 height 27
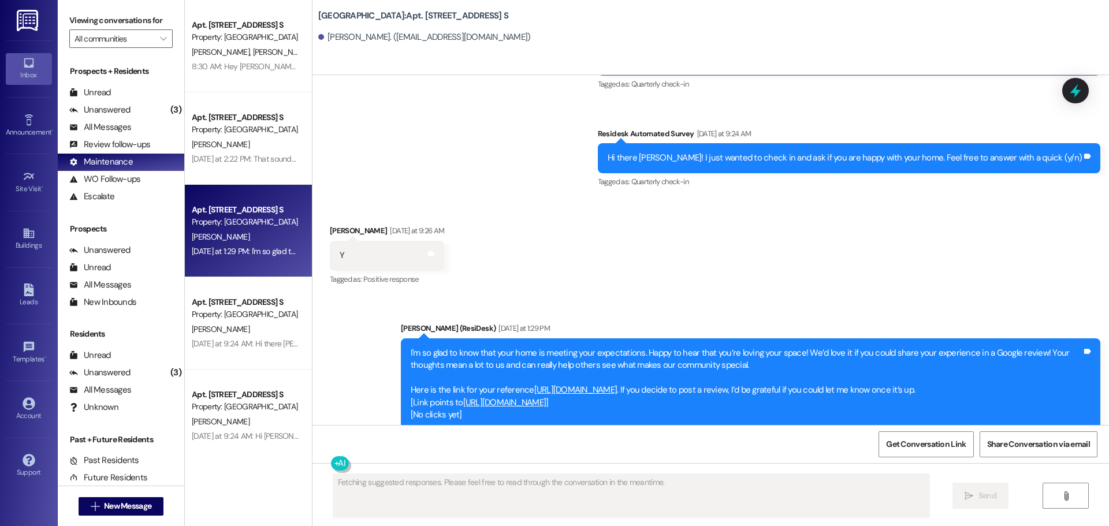
scroll to position [993, 0]
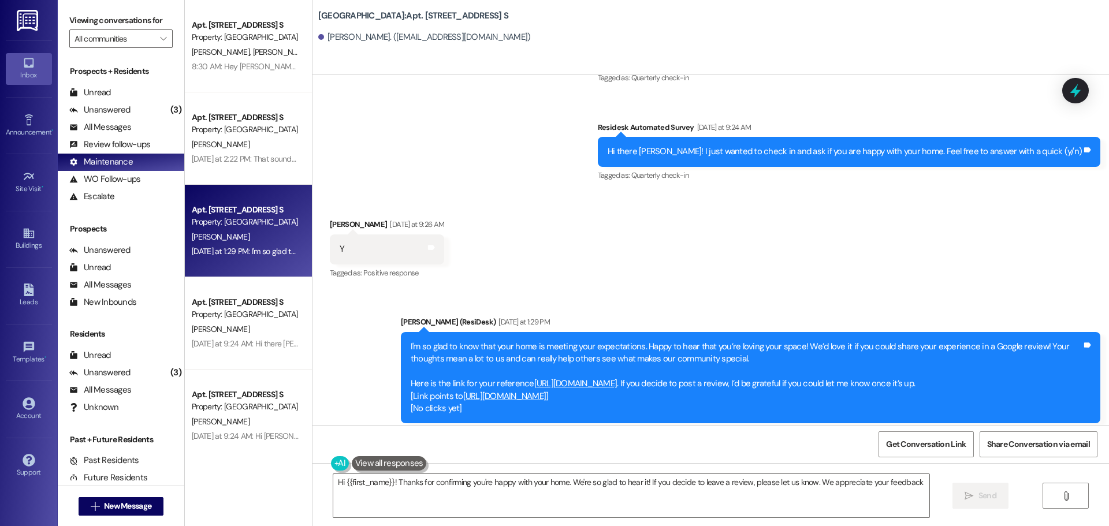
type textarea "Hi {{first_name}}! Thanks for confirming you're happy with your home. We're so …"
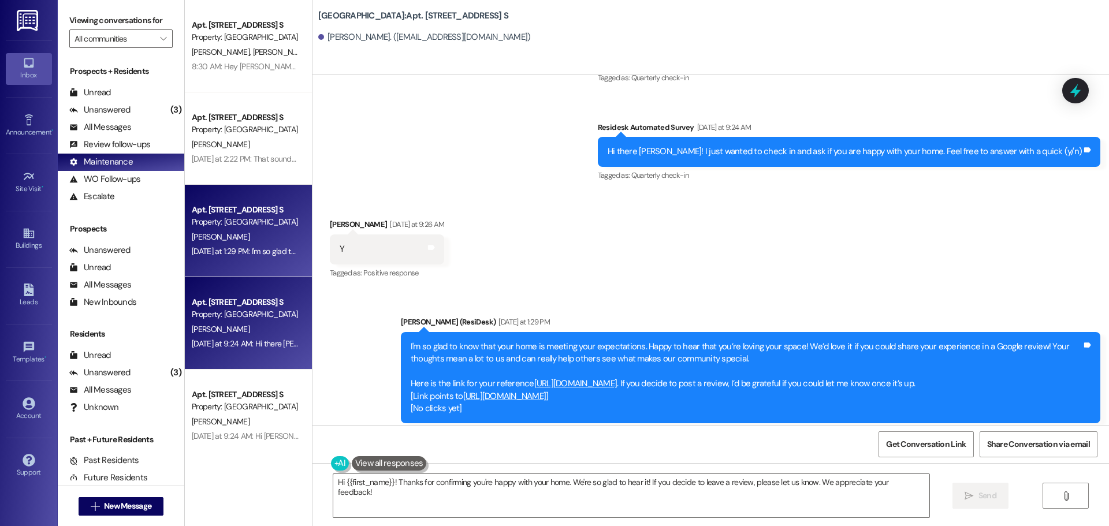
click at [240, 304] on div "Apt. 2802E, 2844 River Rd. S" at bounding box center [245, 302] width 107 height 12
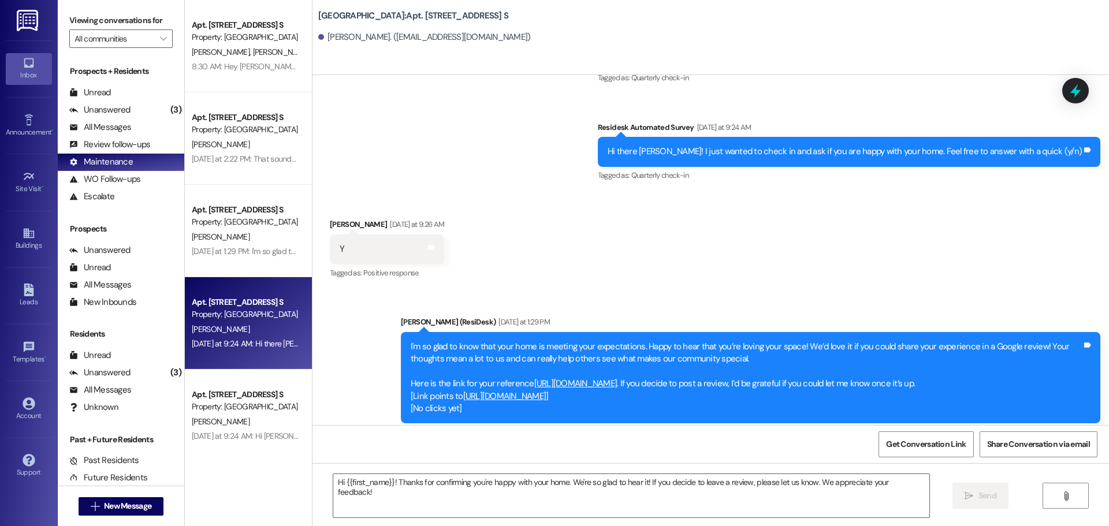
type textarea "Fetching suggested responses. Please feel free to read through the conversation…"
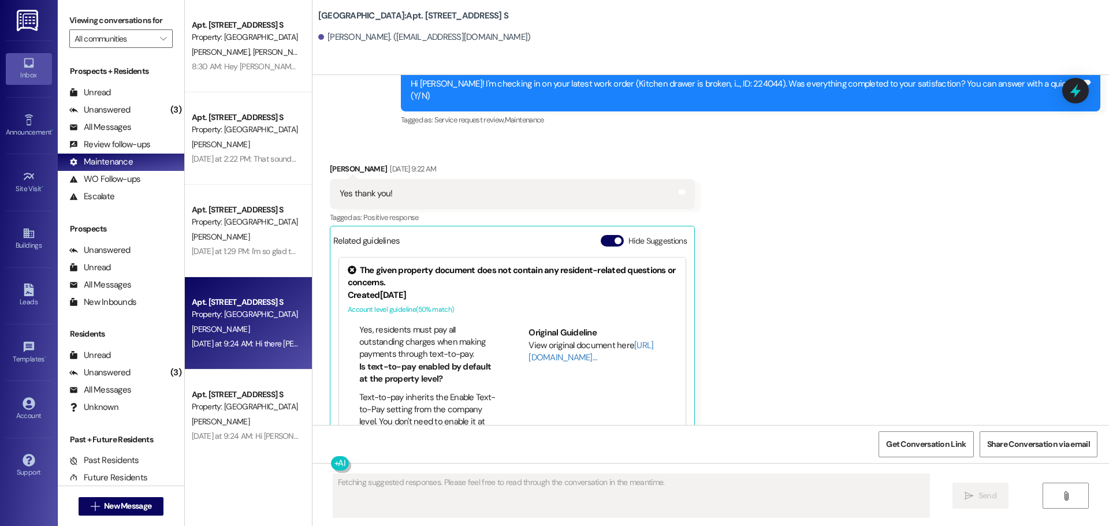
scroll to position [738, 0]
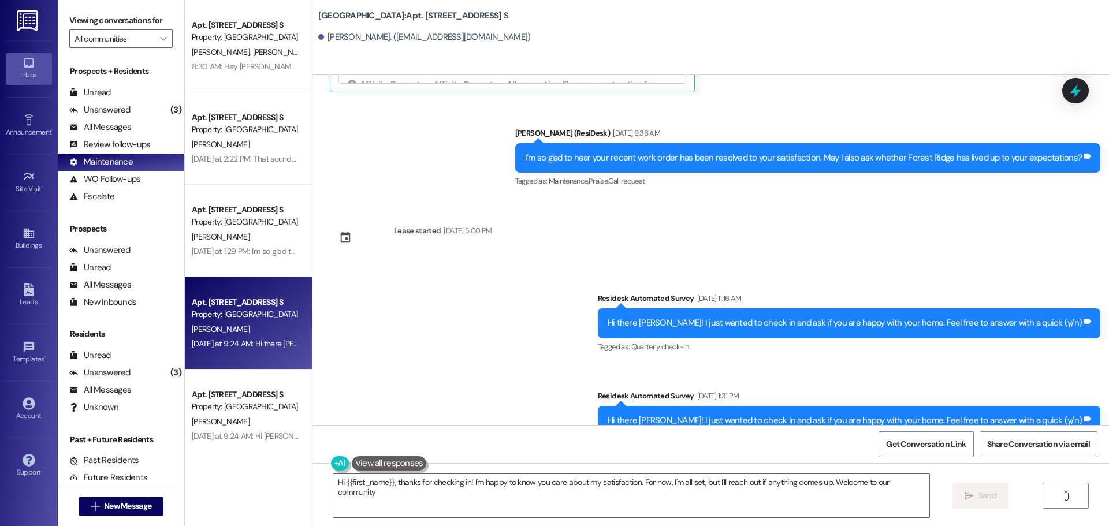
type textarea "Hi {{first_name}}, thanks for checking in! I'm happy to know you care about my …"
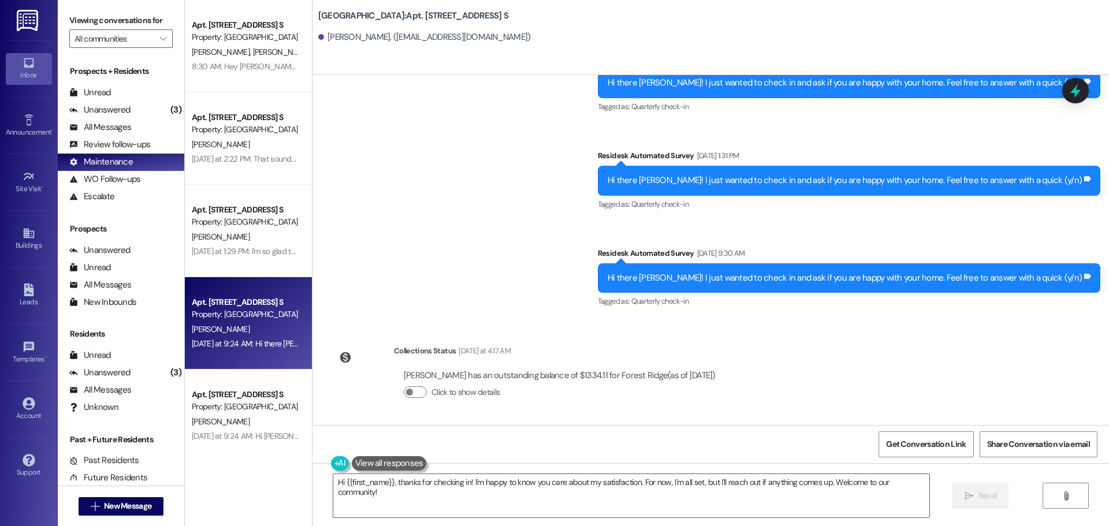
scroll to position [1828, 0]
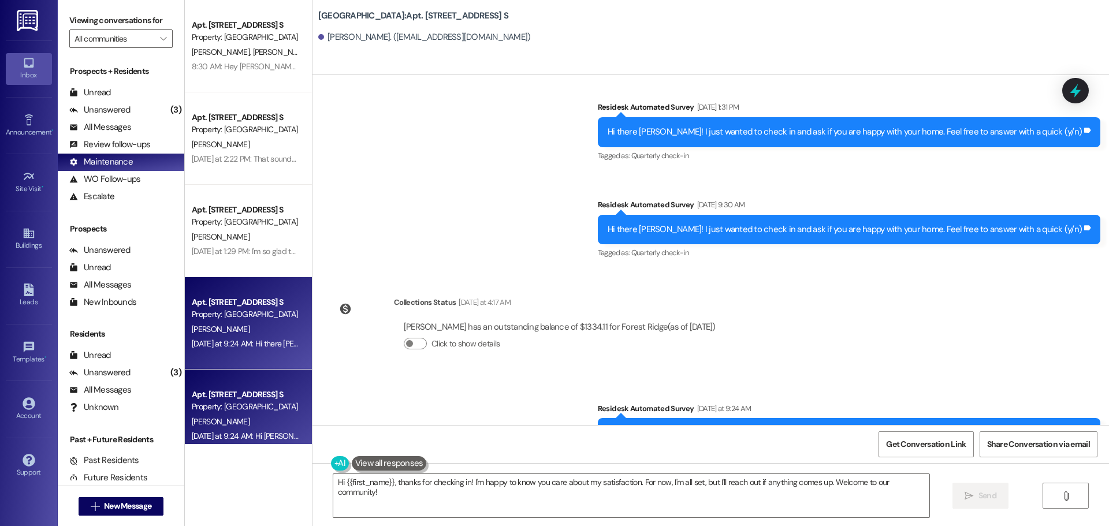
click at [228, 388] on div "Apt. 2656A, 2844 River Rd. S Property: Forest Ridge" at bounding box center [245, 401] width 109 height 27
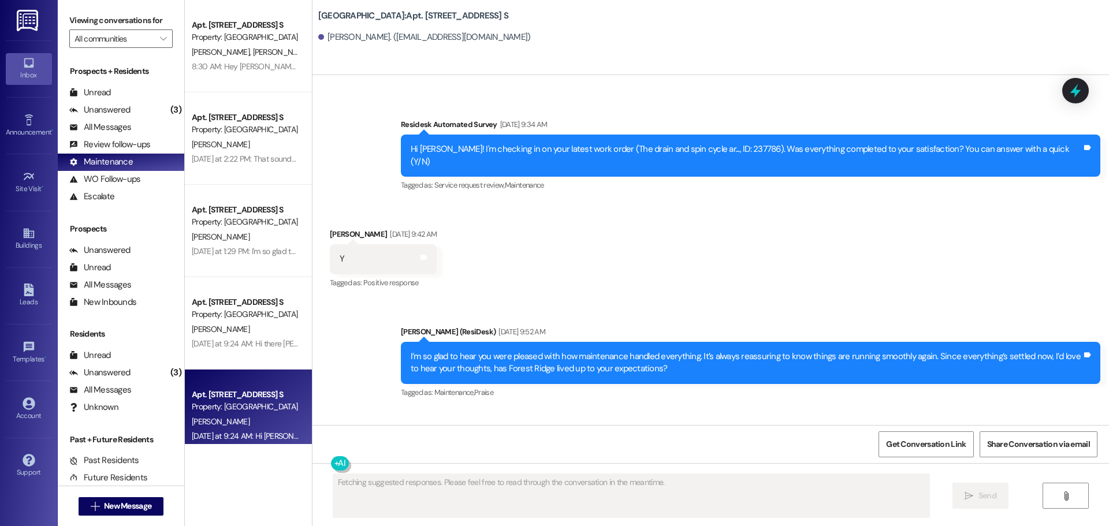
scroll to position [1556, 0]
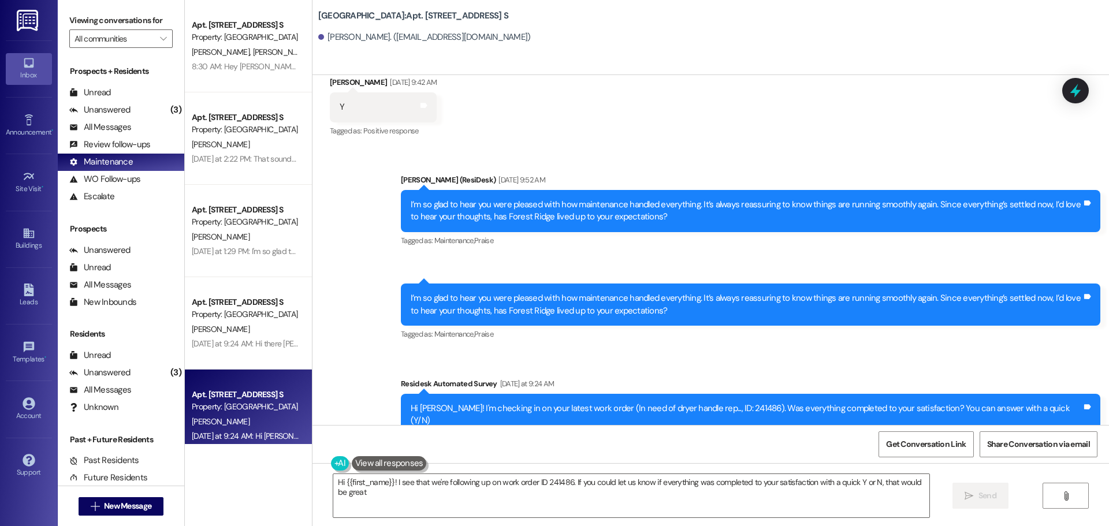
type textarea "Hi {{first_name}}! I see that we're following up on work order ID 241486. If yo…"
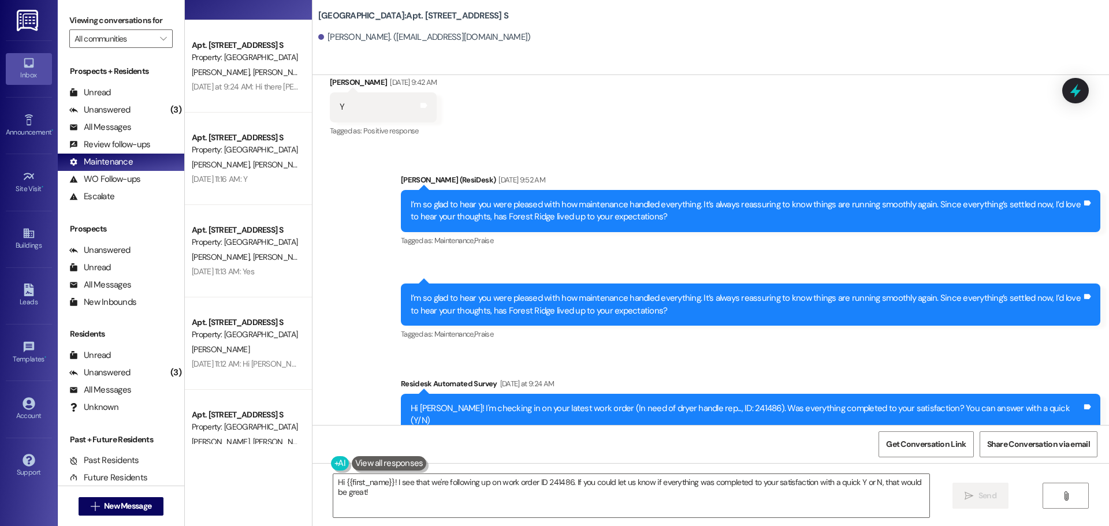
scroll to position [462, 0]
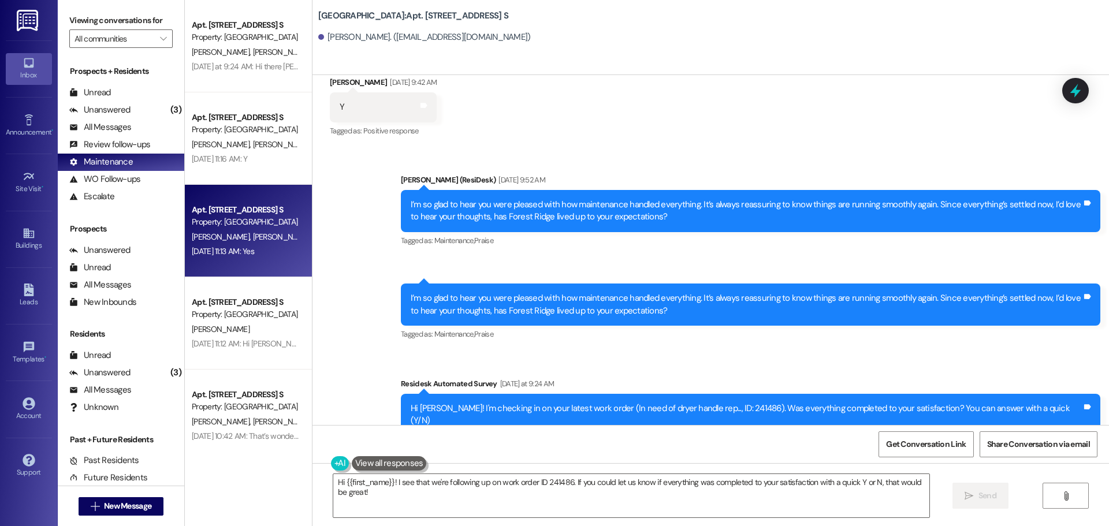
click at [234, 220] on div "Property: [GEOGRAPHIC_DATA]" at bounding box center [245, 222] width 107 height 12
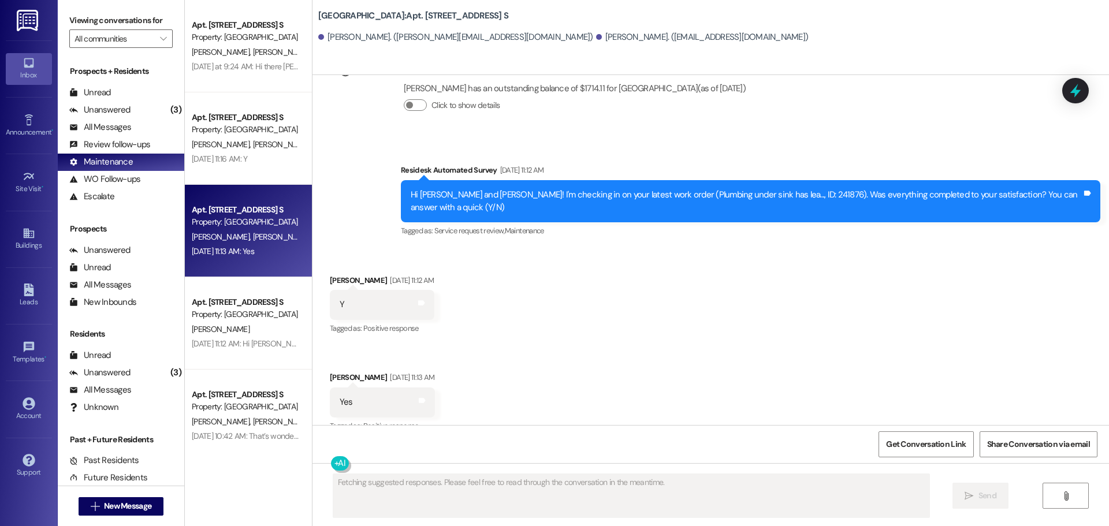
scroll to position [1854, 0]
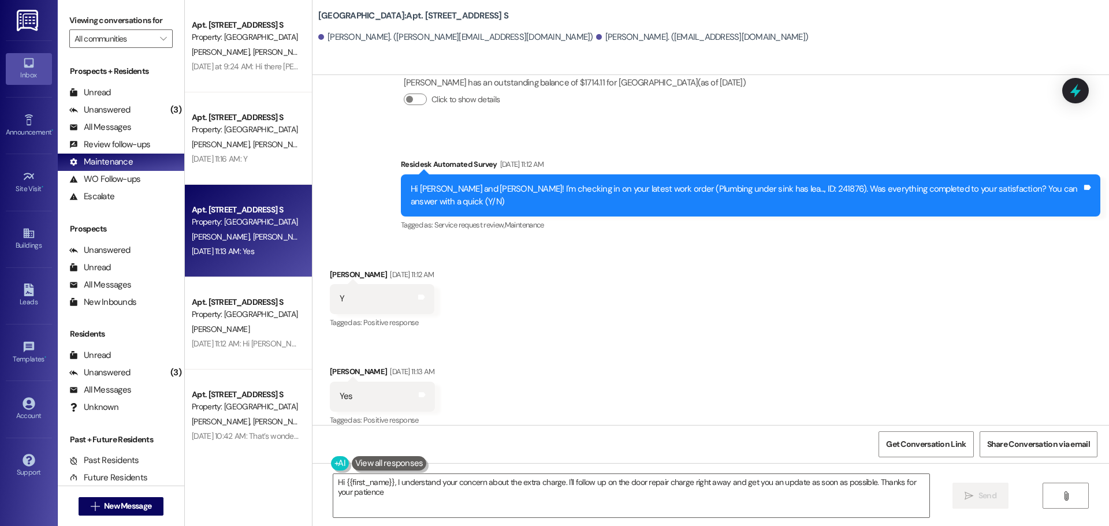
type textarea "Hi {{first_name}}, I understand your concern about the extra charge. I'll follo…"
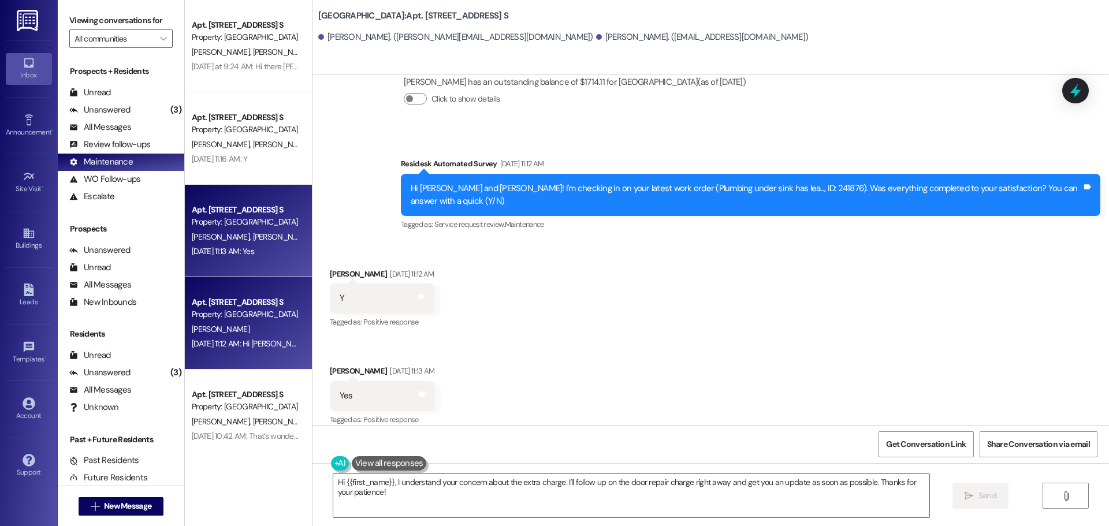
click at [263, 325] on div "B. Schultz" at bounding box center [245, 329] width 109 height 14
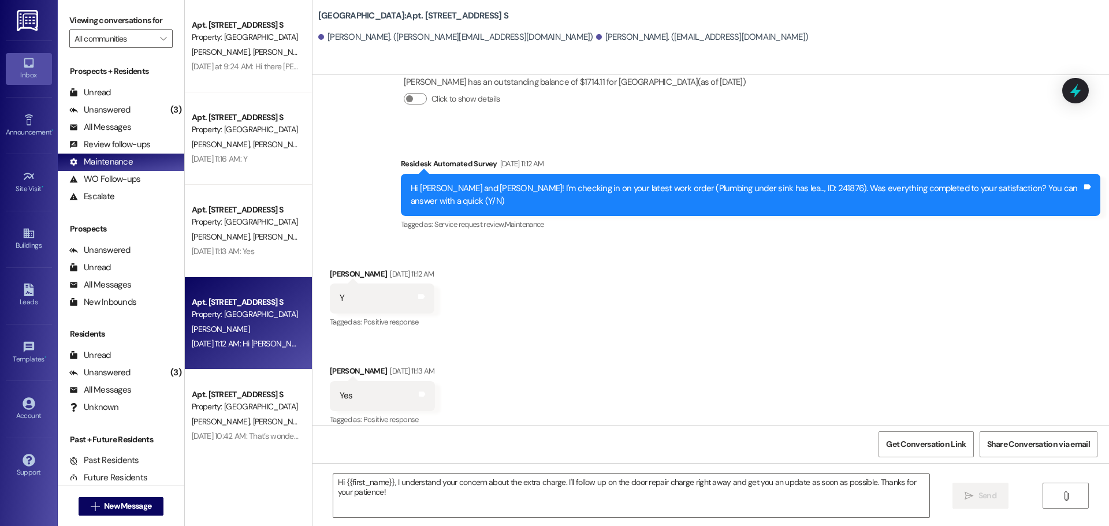
type textarea "Fetching suggested responses. Please feel free to read through the conversation…"
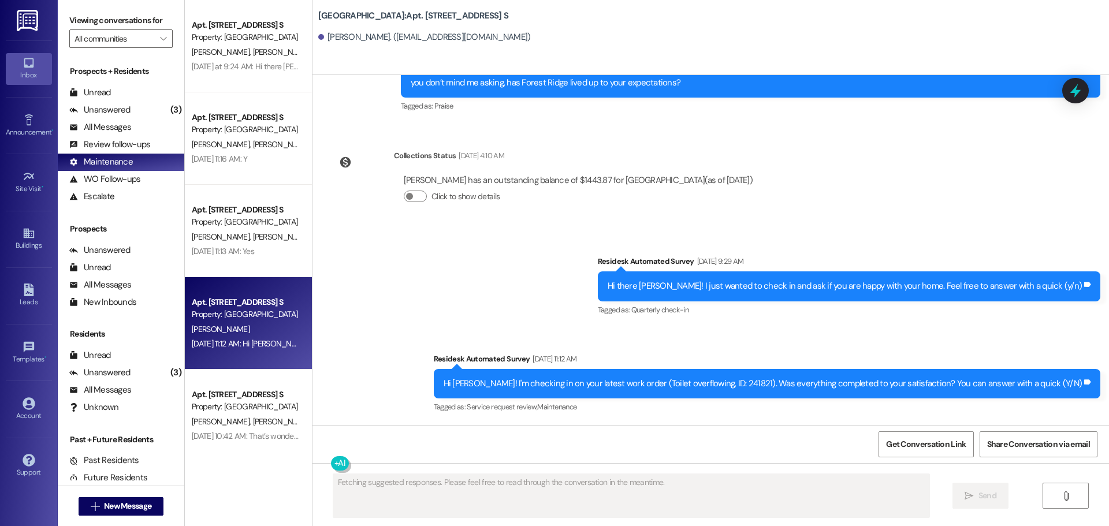
scroll to position [1214, 0]
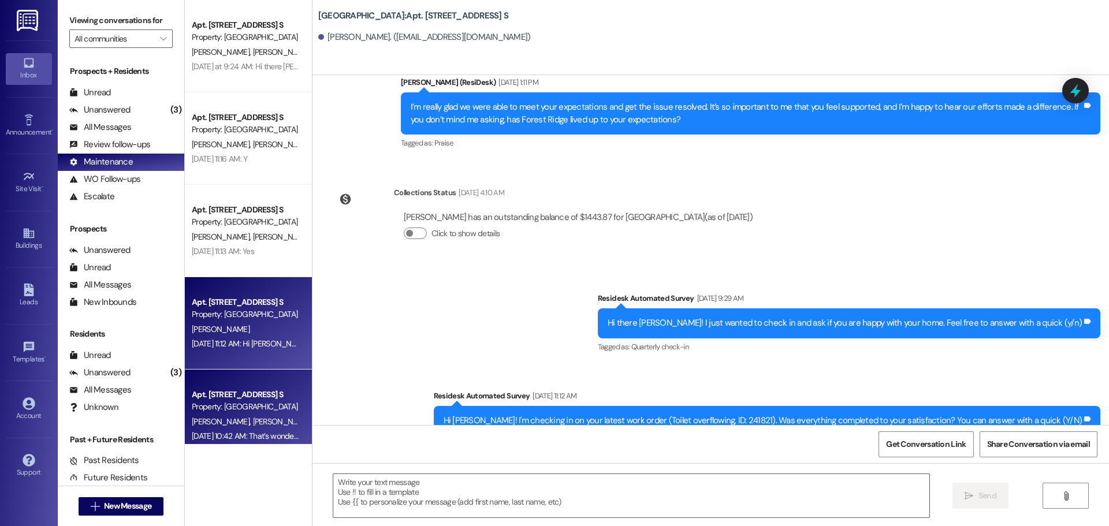
click at [220, 397] on div "Apt. 2670B, 2844 River Rd. S" at bounding box center [245, 395] width 107 height 12
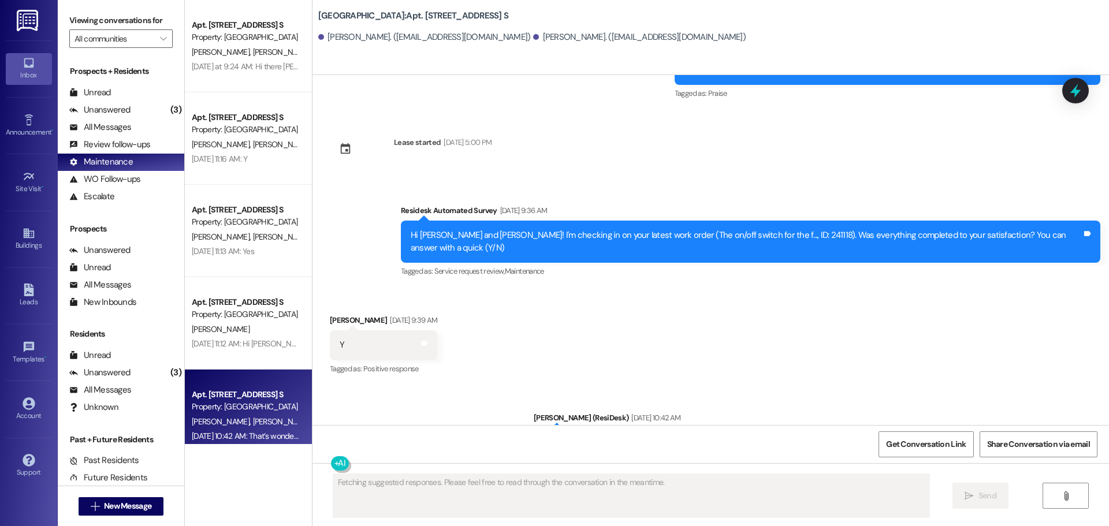
scroll to position [1435, 0]
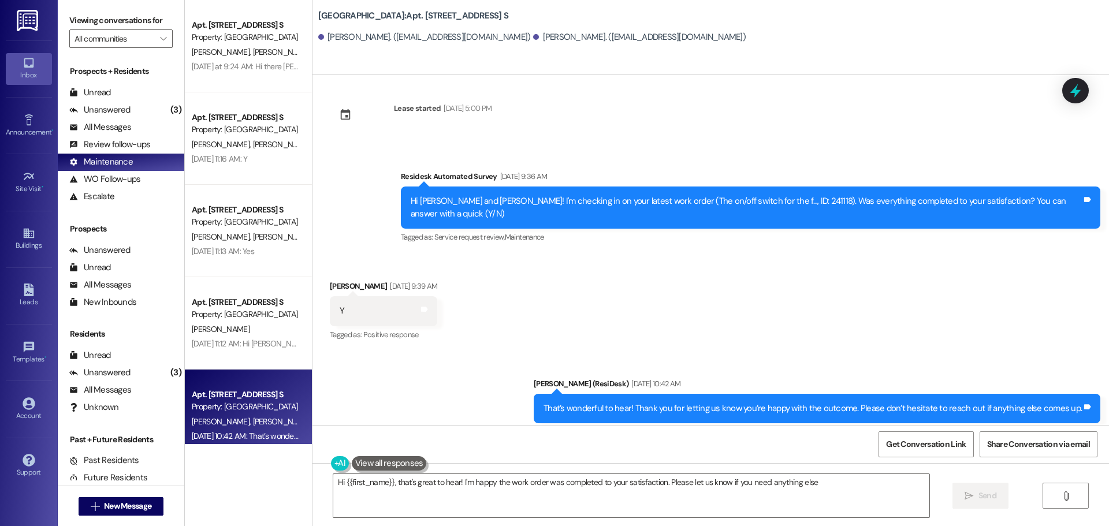
type textarea "Hi {{first_name}}, that's great to hear! I'm happy the work order was completed…"
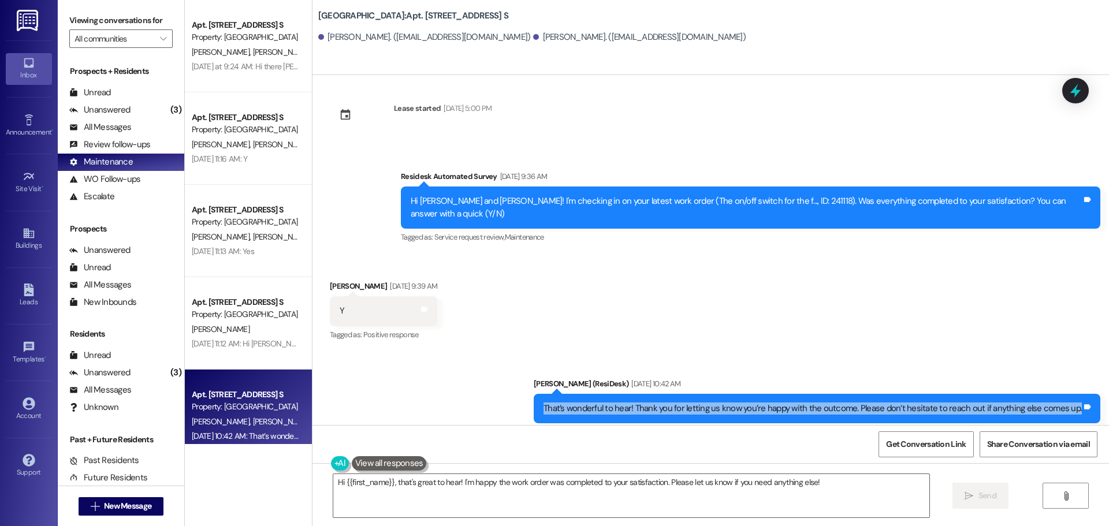
drag, startPoint x: 1078, startPoint y: 384, endPoint x: 545, endPoint y: 388, distance: 532.7
click at [545, 394] on div "That’s wonderful to hear! Thank you for letting us know you’re happy with the o…" at bounding box center [817, 408] width 567 height 29
copy div "That’s wonderful to hear! Thank you for letting us know you’re happy with the o…"
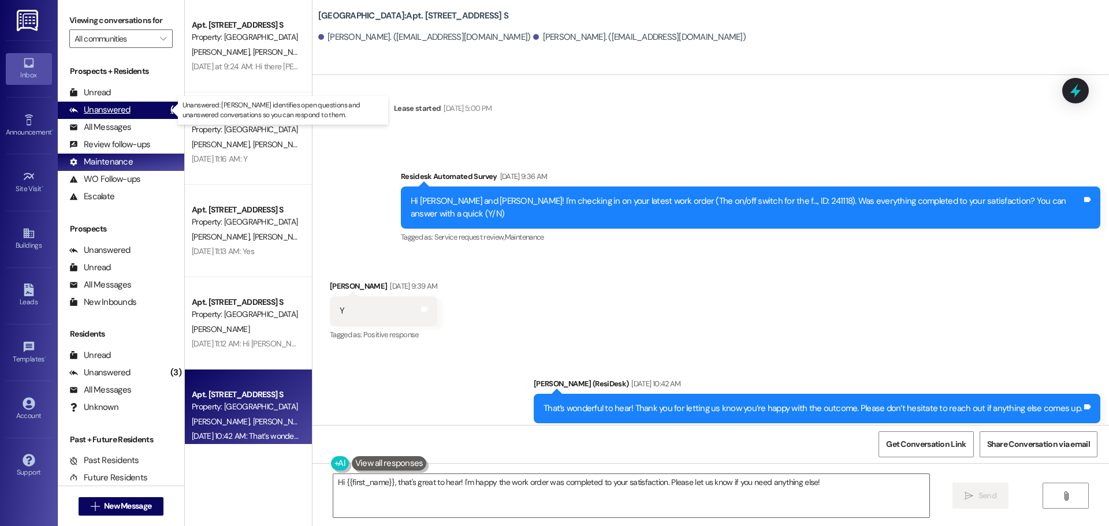
click at [116, 111] on div "Unanswered" at bounding box center [99, 110] width 61 height 12
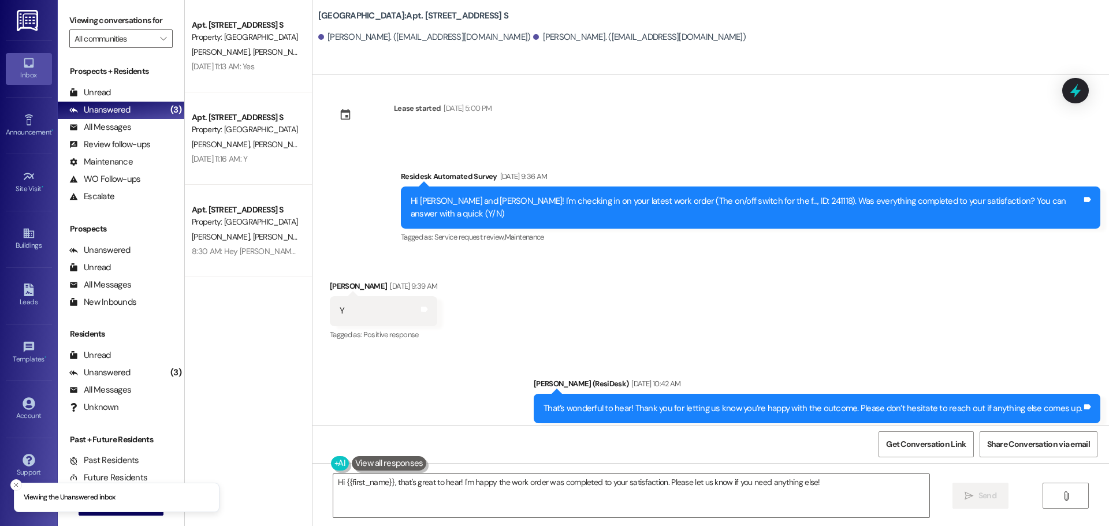
scroll to position [0, 0]
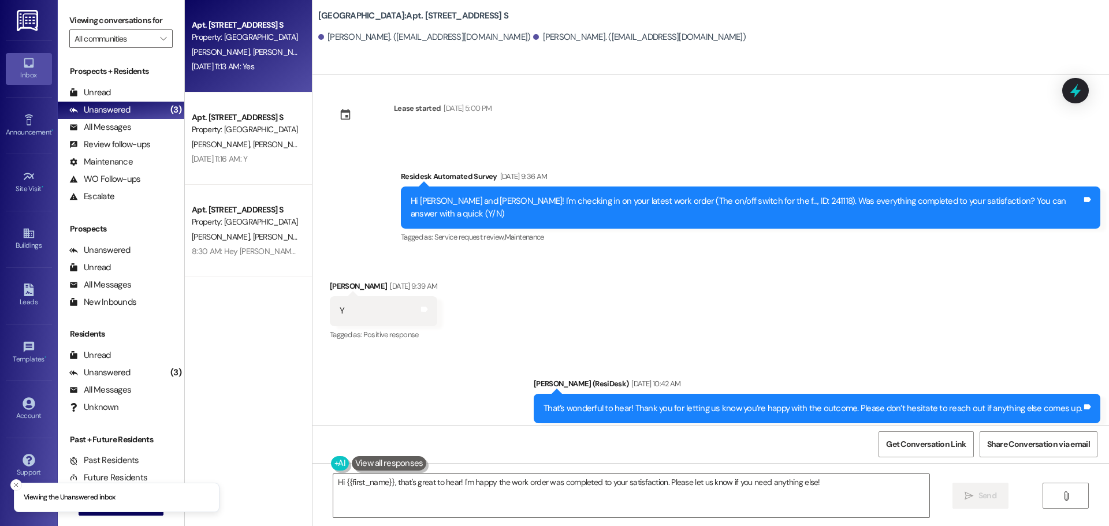
click at [221, 70] on div "Sep 03, 2025 at 11:13 AM: Yes Sep 03, 2025 at 11:13 AM: Yes" at bounding box center [223, 66] width 62 height 10
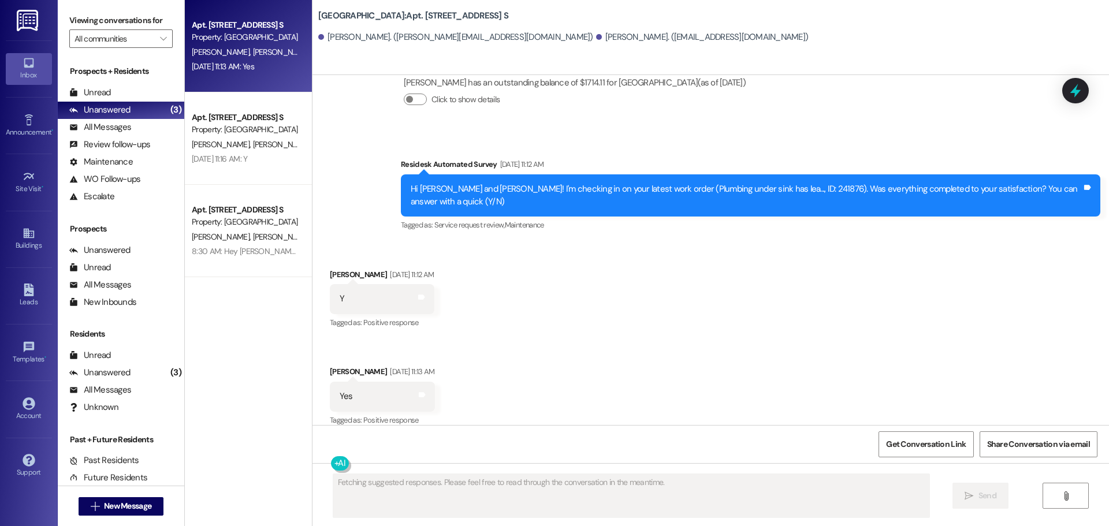
scroll to position [1855, 0]
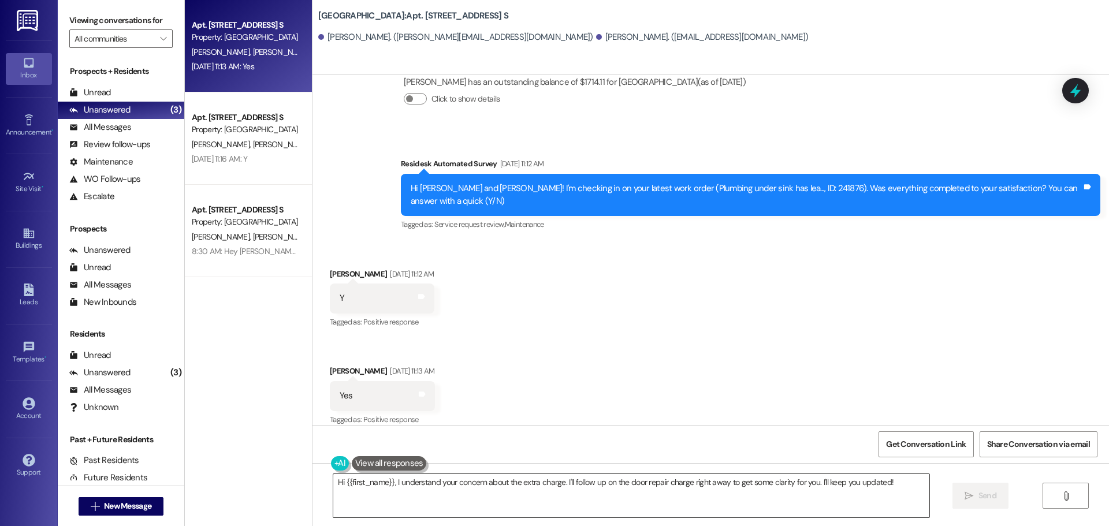
click at [536, 503] on textarea "Hi {{first_name}}, I understand your concern about the extra charge. I'll follo…" at bounding box center [631, 495] width 596 height 43
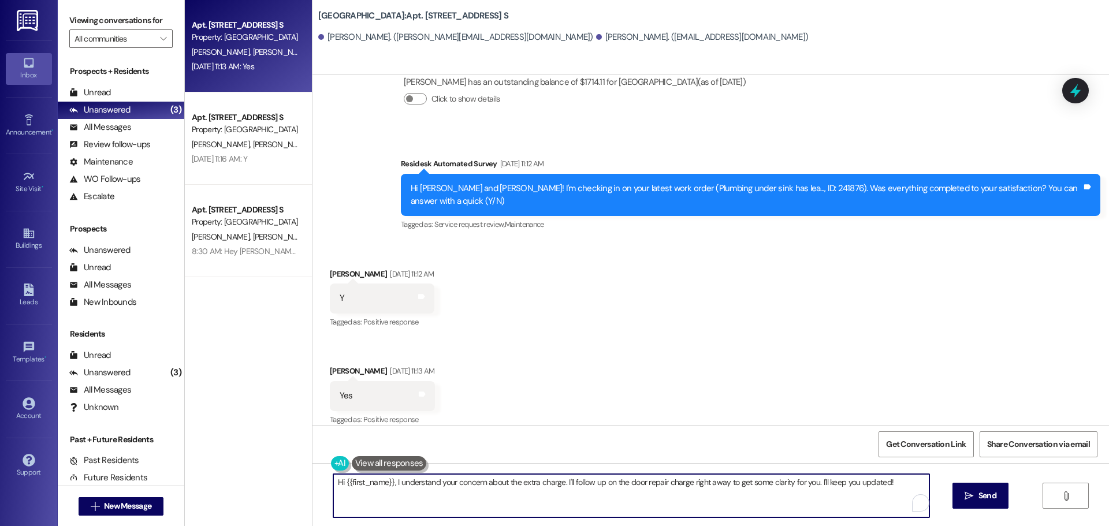
click at [536, 503] on textarea "Hi {{first_name}}, I understand your concern about the extra charge. I'll follo…" at bounding box center [631, 495] width 596 height 43
click at [534, 503] on textarea "Hi {{first_name}}, I understand your concern about the extra charge. I'll follo…" at bounding box center [627, 495] width 596 height 43
drag, startPoint x: 384, startPoint y: 484, endPoint x: 961, endPoint y: 424, distance: 580.8
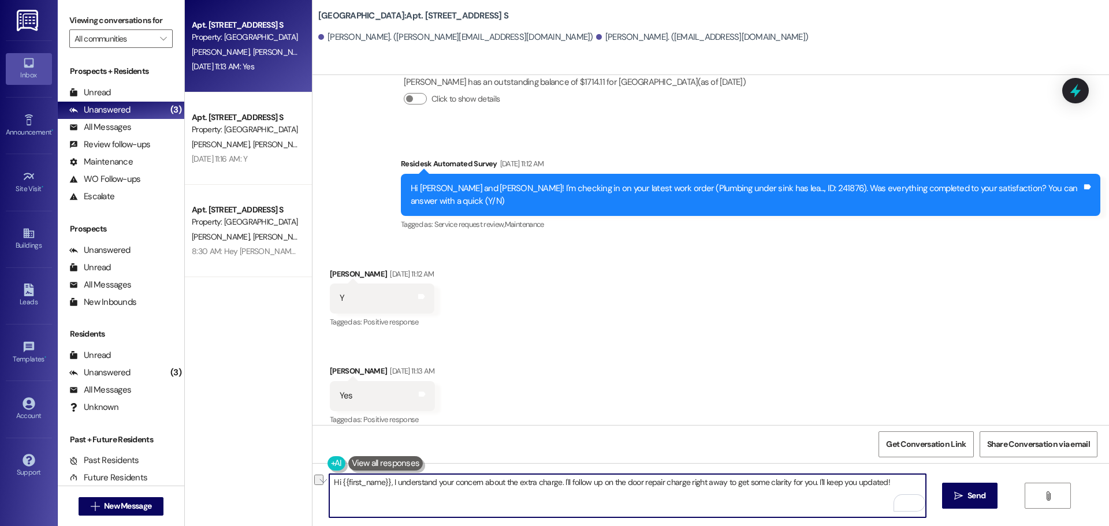
click at [961, 424] on div "Lease started Jun 20, 2025 at 5:00 PM Survey, sent via SMS Residesk Automated S…" at bounding box center [711, 338] width 797 height 526
paste textarea "That’s wonderful to hear! Thank you for letting us know you’re happy with the o…"
click at [383, 482] on textarea "Hi {{first_name}},That’s wonderful to hear! Thank you for letting us know you’r…" at bounding box center [627, 495] width 596 height 43
click at [515, 389] on div "Received via SMS Colby Jennings Sep 03, 2025 at 11:12 AM Y Tags and notes Tagge…" at bounding box center [711, 339] width 797 height 195
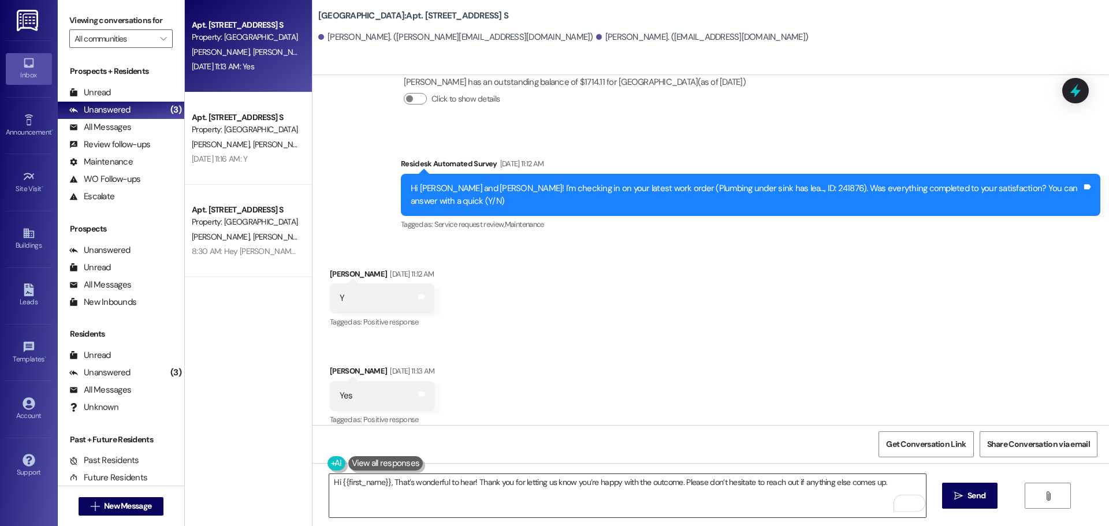
click at [389, 482] on textarea "Hi {{first_name}}, That’s wonderful to hear! Thank you for letting us know you’…" at bounding box center [627, 495] width 596 height 43
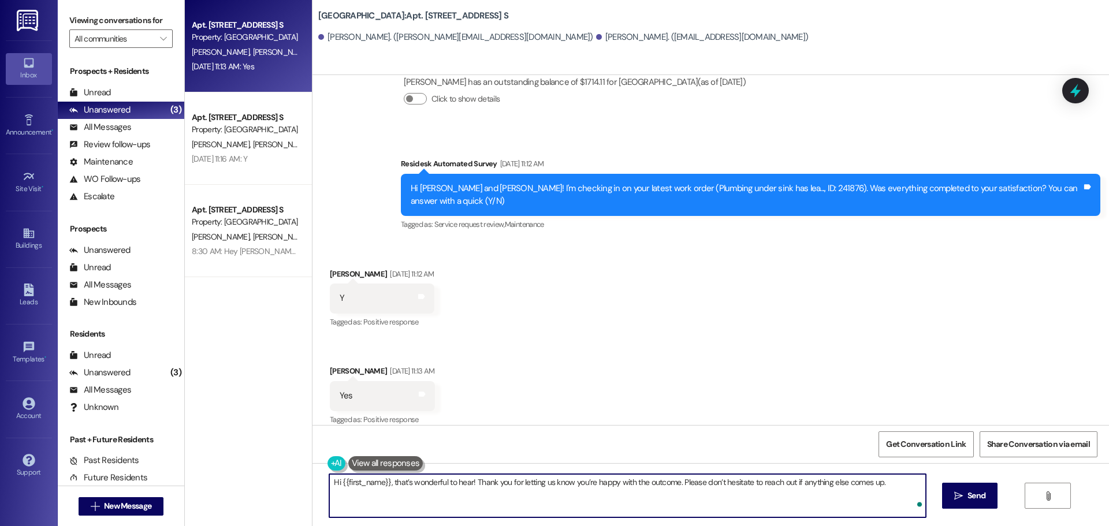
type textarea "Hi {{first_name}}, that’s wonderful to hear! Thank you for letting us know you’…"
click at [689, 445] on div "Get Conversation Link Share Conversation via email" at bounding box center [711, 444] width 797 height 38
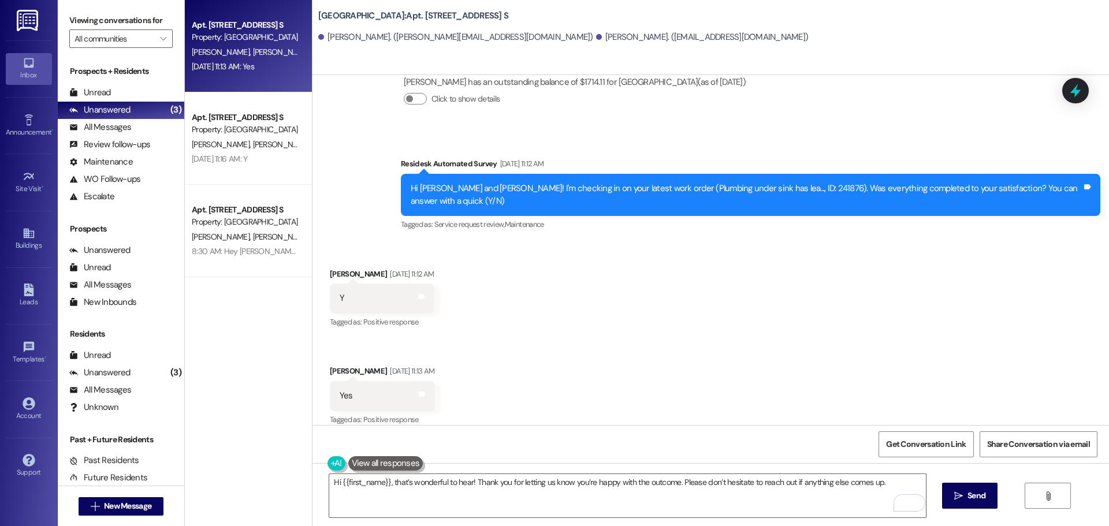
click at [854, 386] on div "Received via SMS Colby Jennings Sep 03, 2025 at 11:12 AM Y Tags and notes Tagge…" at bounding box center [711, 339] width 797 height 195
click at [962, 500] on span " Send" at bounding box center [970, 496] width 36 height 12
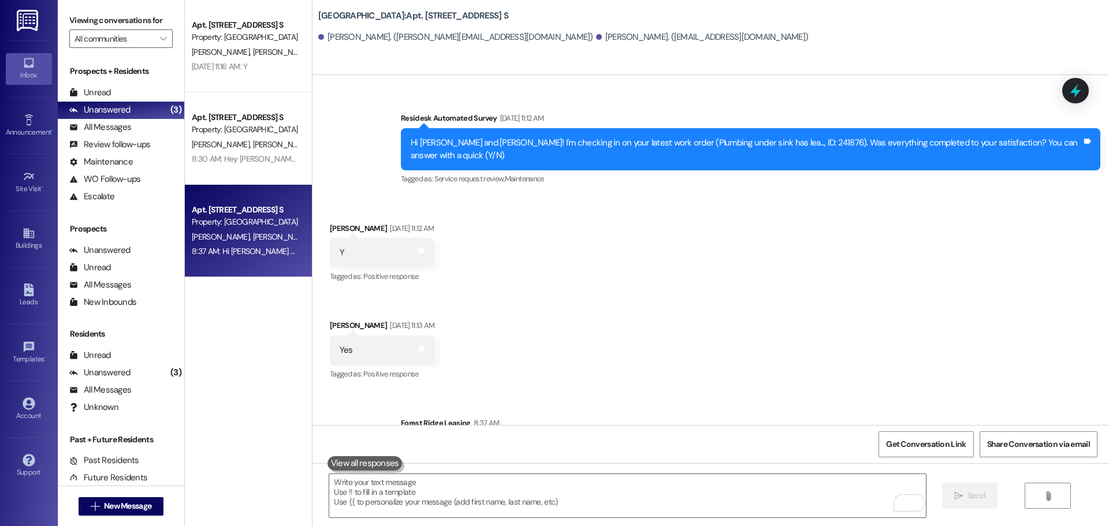
scroll to position [1935, 0]
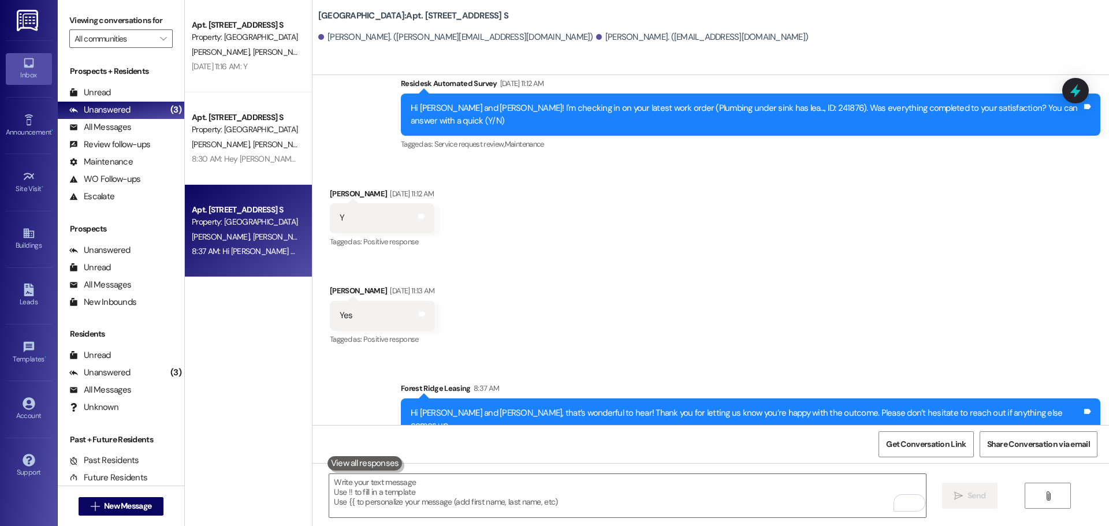
click at [237, 333] on div "Apt. 2686H, 2844 River Rd. S Property: Forest Ridge M. Stueve E. Doss Sep 03, 2…" at bounding box center [248, 222] width 127 height 444
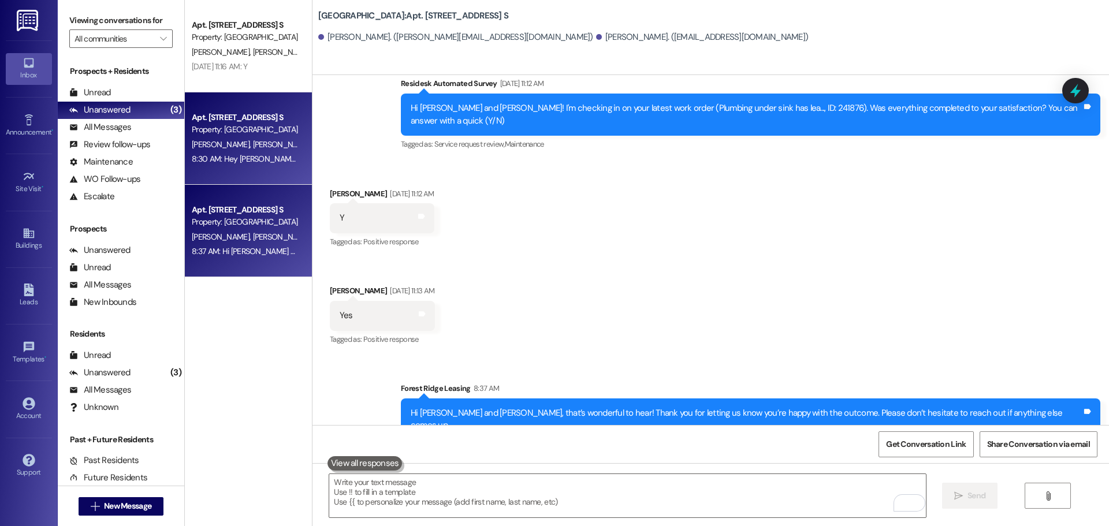
click at [247, 135] on div "Property: [GEOGRAPHIC_DATA]" at bounding box center [245, 130] width 107 height 12
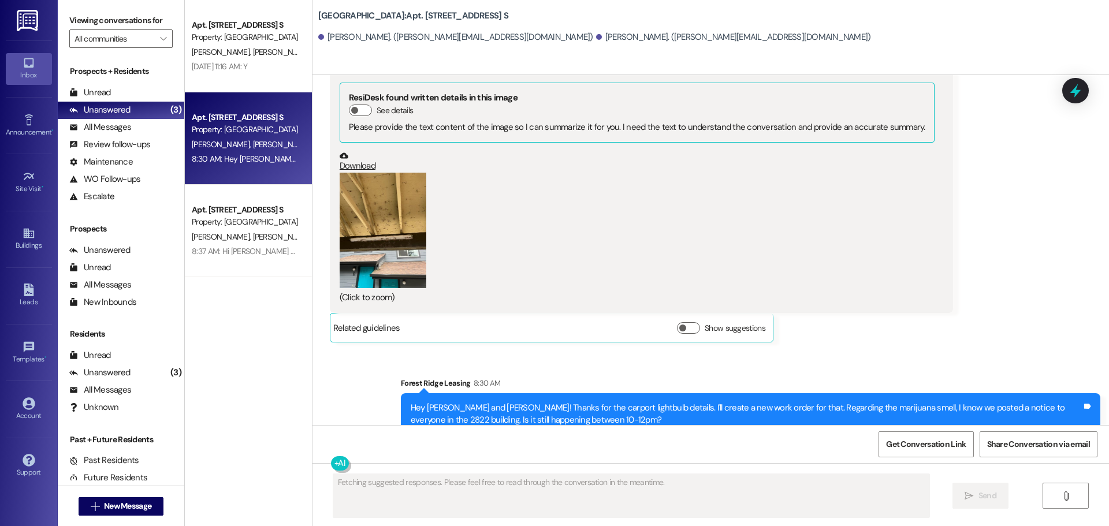
scroll to position [3960, 0]
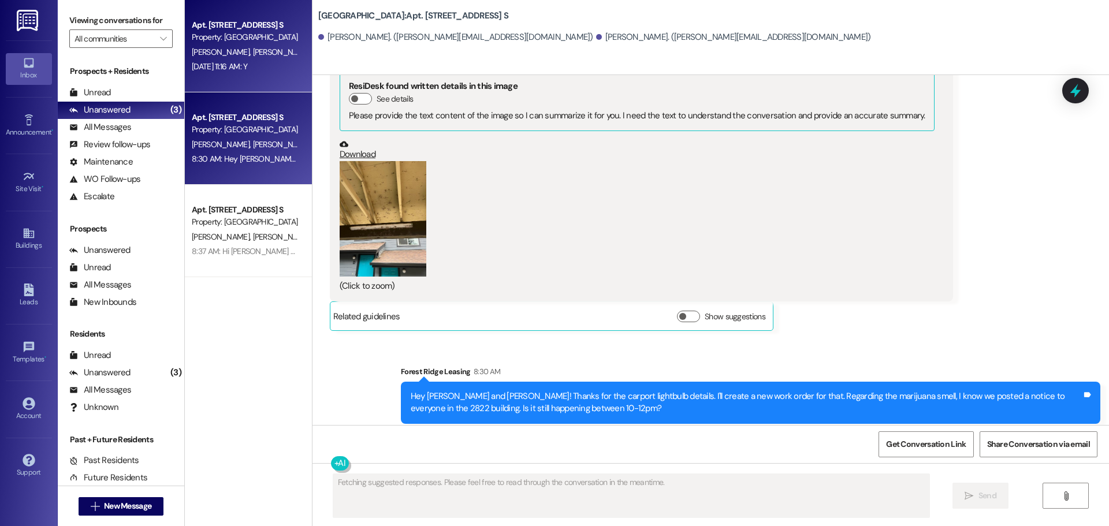
click at [280, 64] on div "Sep 03, 2025 at 11:16 AM: Y Sep 03, 2025 at 11:16 AM: Y" at bounding box center [245, 67] width 109 height 14
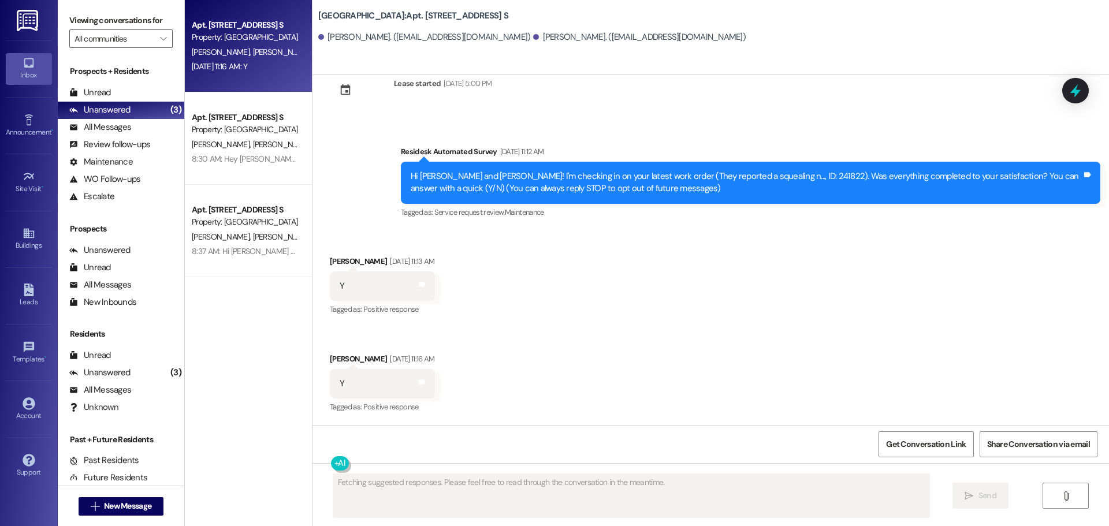
scroll to position [33, 0]
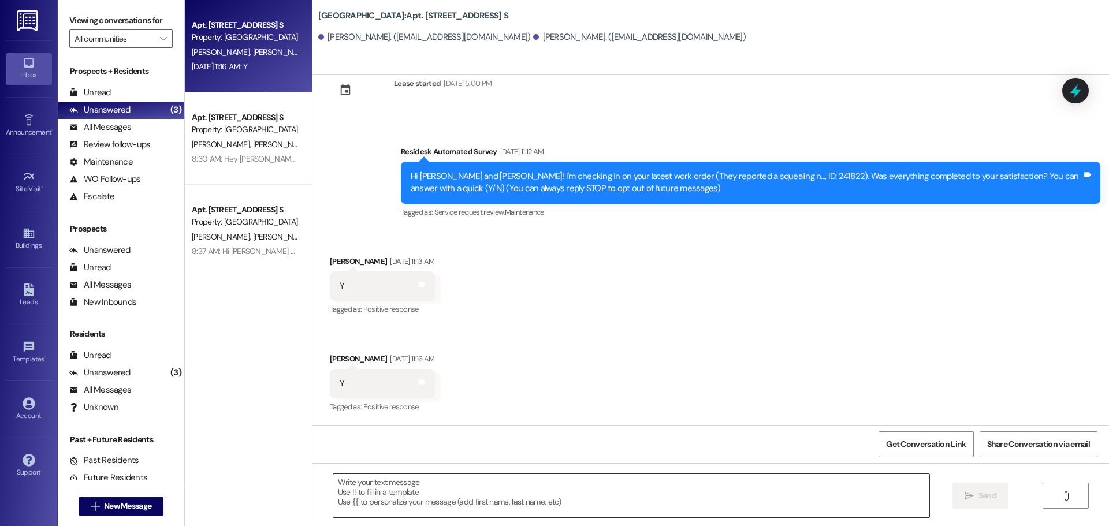
click at [514, 511] on textarea at bounding box center [631, 495] width 596 height 43
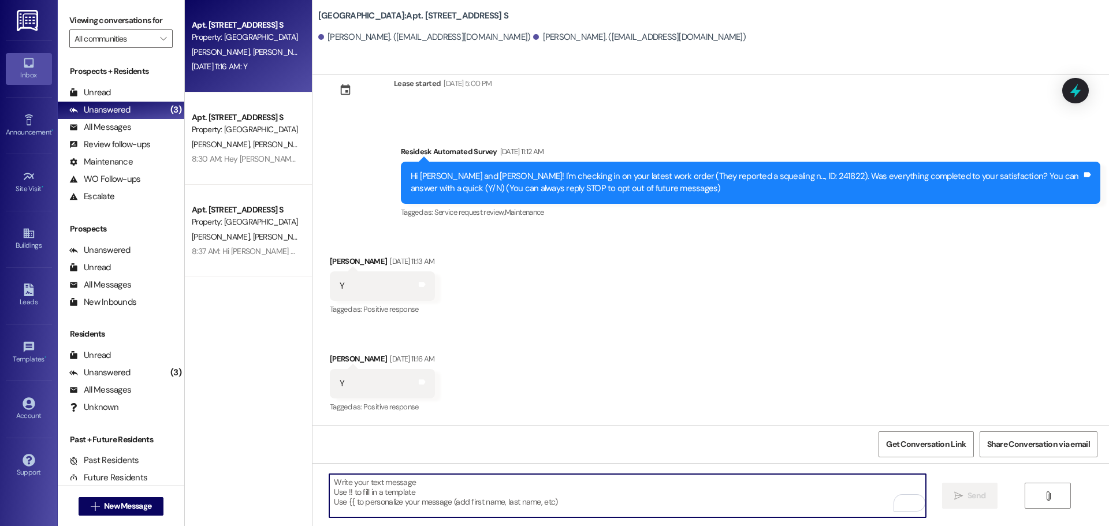
click at [515, 503] on textarea "To enrich screen reader interactions, please activate Accessibility in Grammarl…" at bounding box center [627, 495] width 596 height 43
click at [805, 482] on textarea "To enrich screen reader interactions, please activate Accessibility in Grammarl…" at bounding box center [627, 495] width 596 height 43
paste textarea "That’s wonderful to hear! Thank you for letting us know you’re happy with the o…"
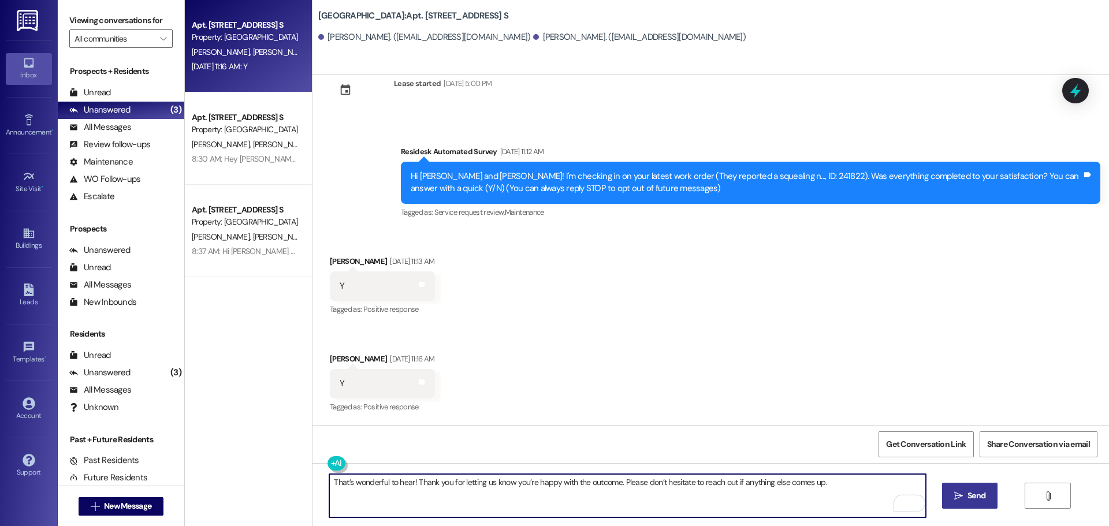
type textarea "That’s wonderful to hear! Thank you for letting us know you’re happy with the o…"
click at [968, 500] on span "Send" at bounding box center [977, 496] width 18 height 12
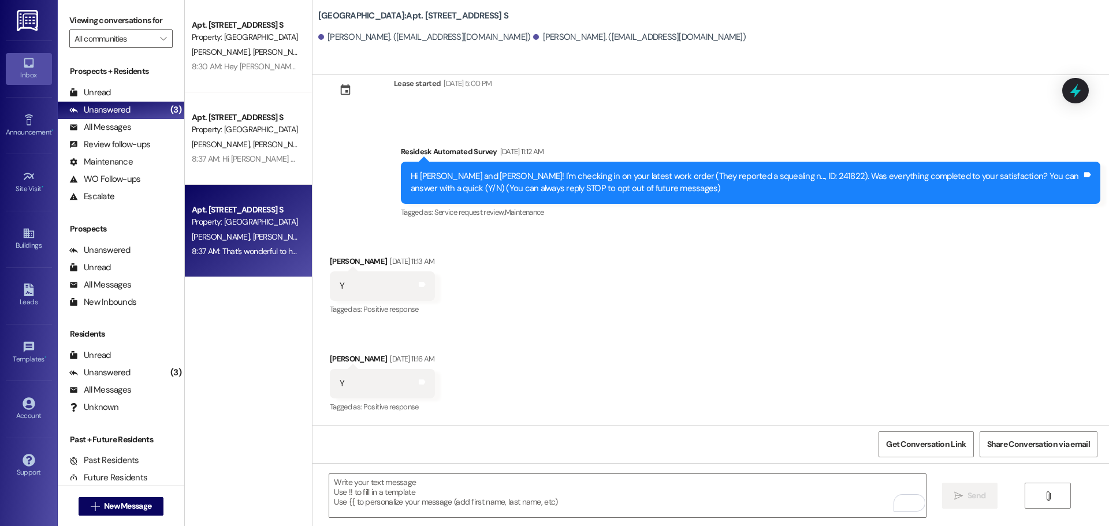
scroll to position [113, 0]
